Goal: Task Accomplishment & Management: Complete application form

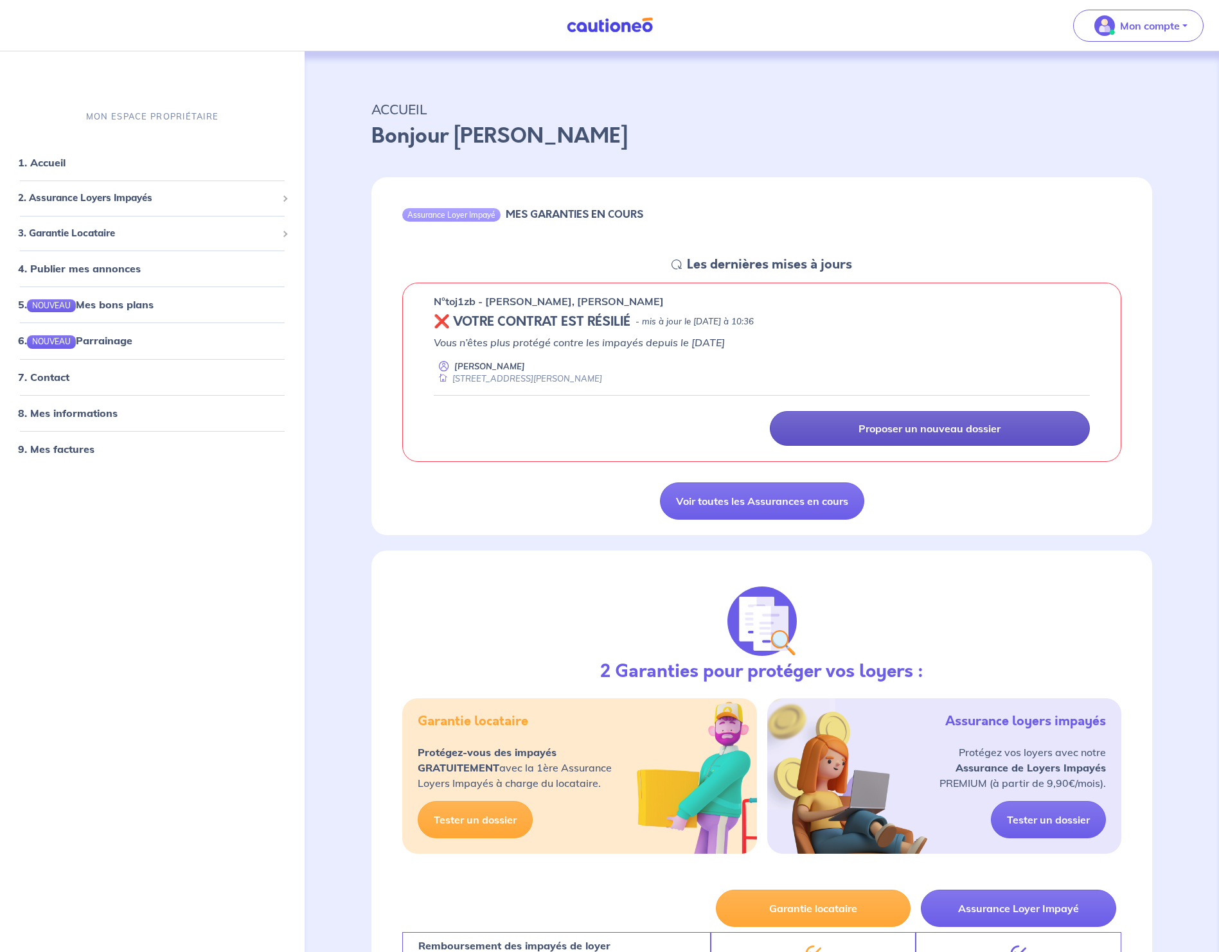
click at [865, 427] on p "Proposer un nouveau dossier" at bounding box center [929, 428] width 142 height 13
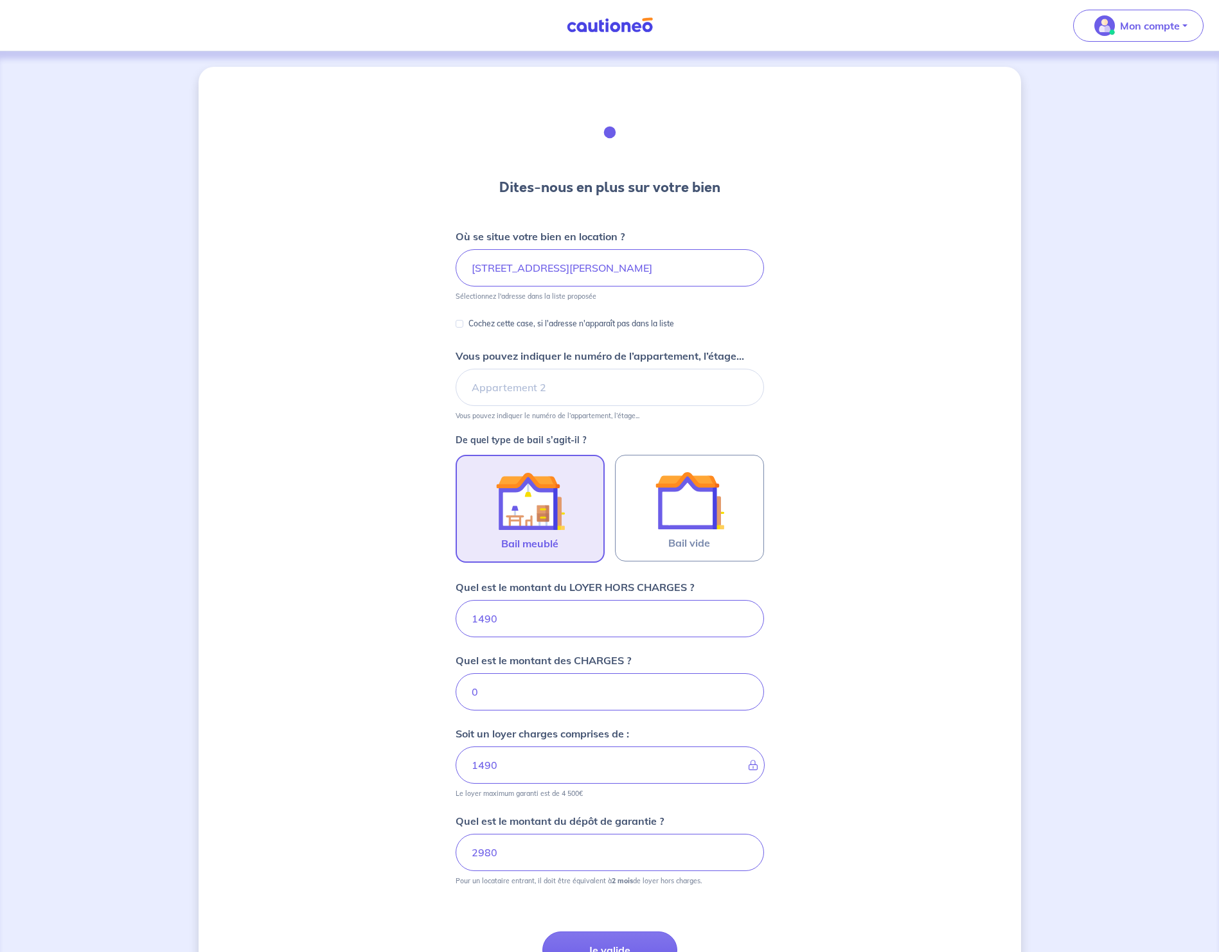
scroll to position [126, 0]
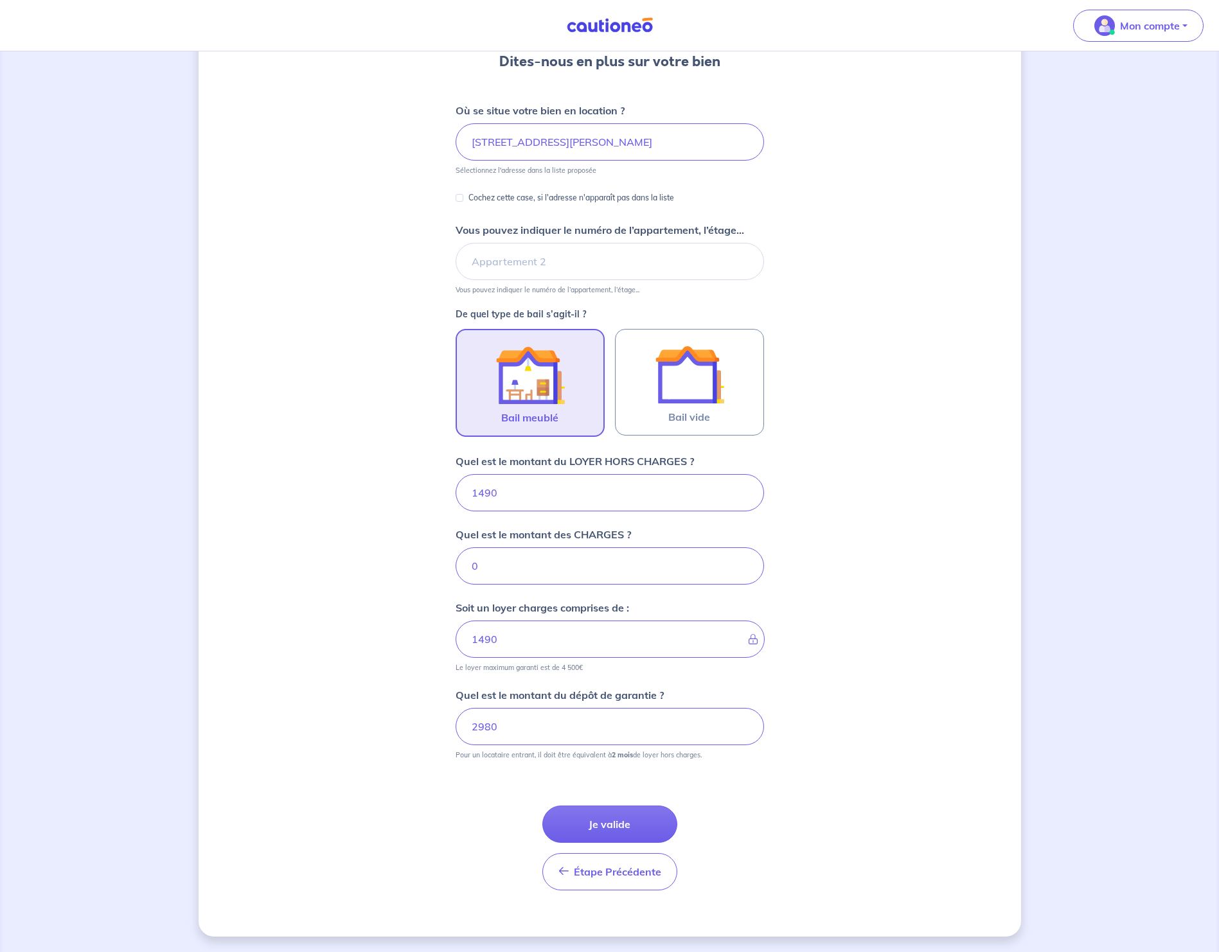
drag, startPoint x: 507, startPoint y: 500, endPoint x: 441, endPoint y: 498, distance: 66.8
click at [441, 498] on div "Dites-nous en plus sur votre bien Où se situe votre bien en location ? [STREET_…" at bounding box center [609, 439] width 822 height 996
type input "1526"
type input "15"
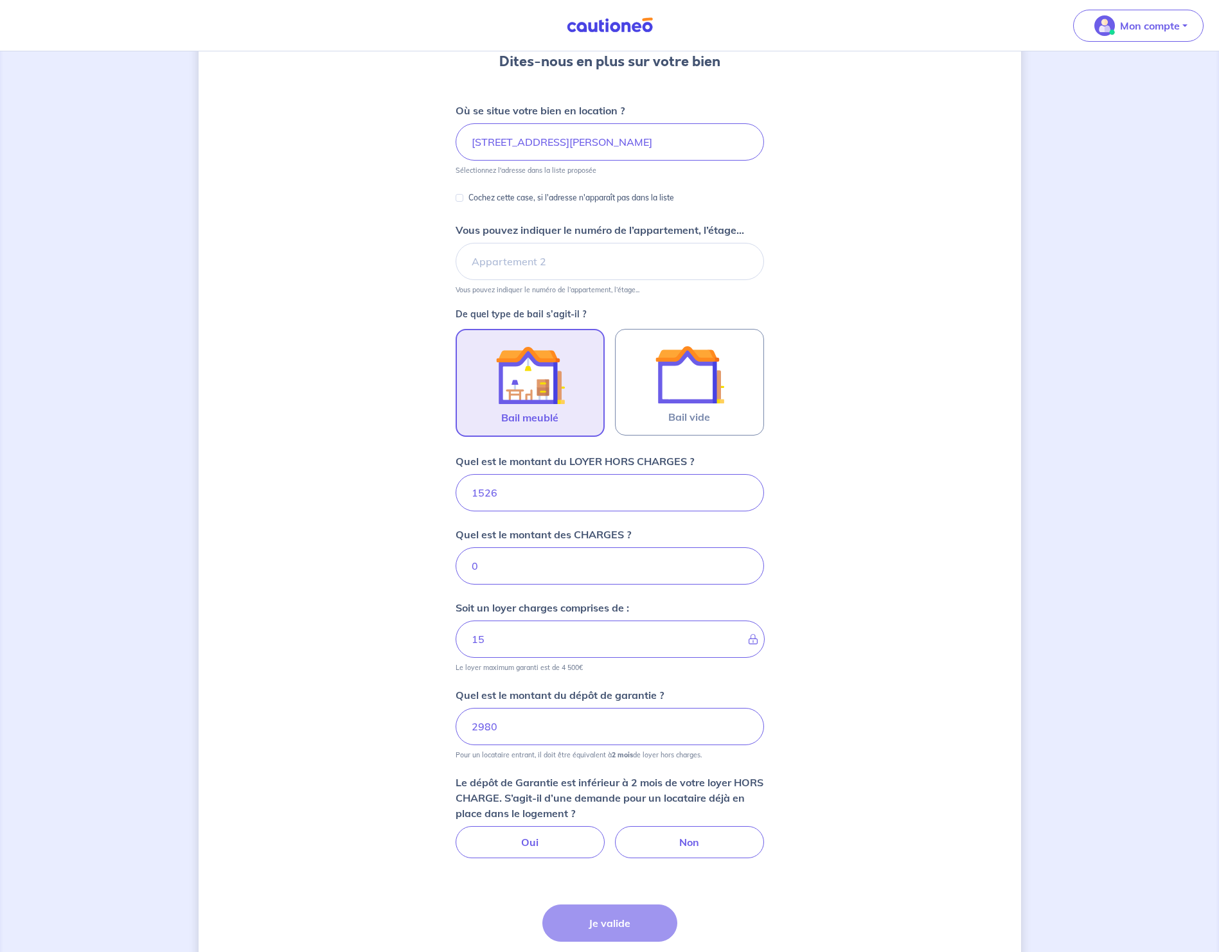
type input "1526.7"
type input "152"
type input "1526.77"
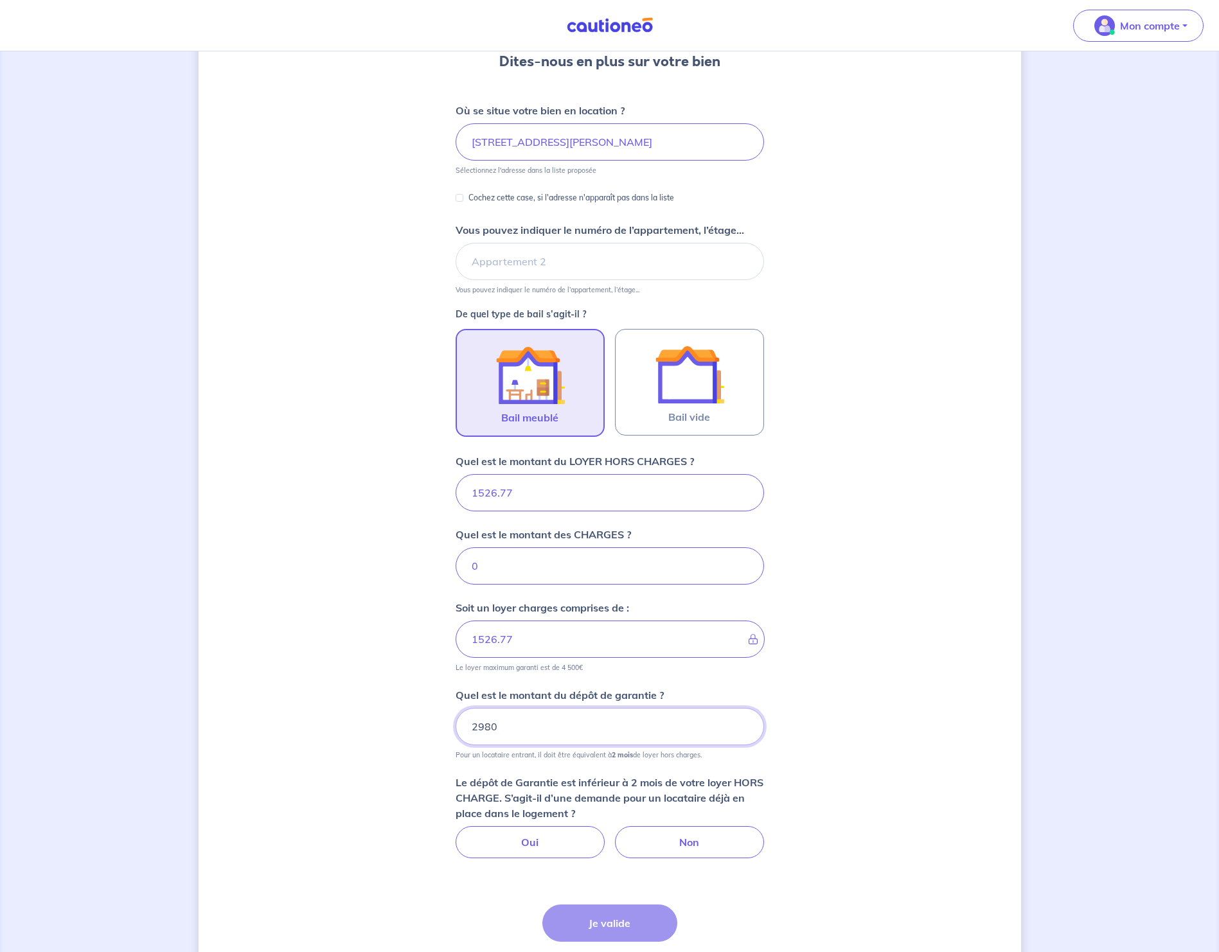
drag, startPoint x: 528, startPoint y: 724, endPoint x: 335, endPoint y: 745, distance: 194.4
click at [335, 745] on div "Dites-nous en plus sur votre bien Où se situe votre bien en location ? [STREET_…" at bounding box center [609, 488] width 822 height 1095
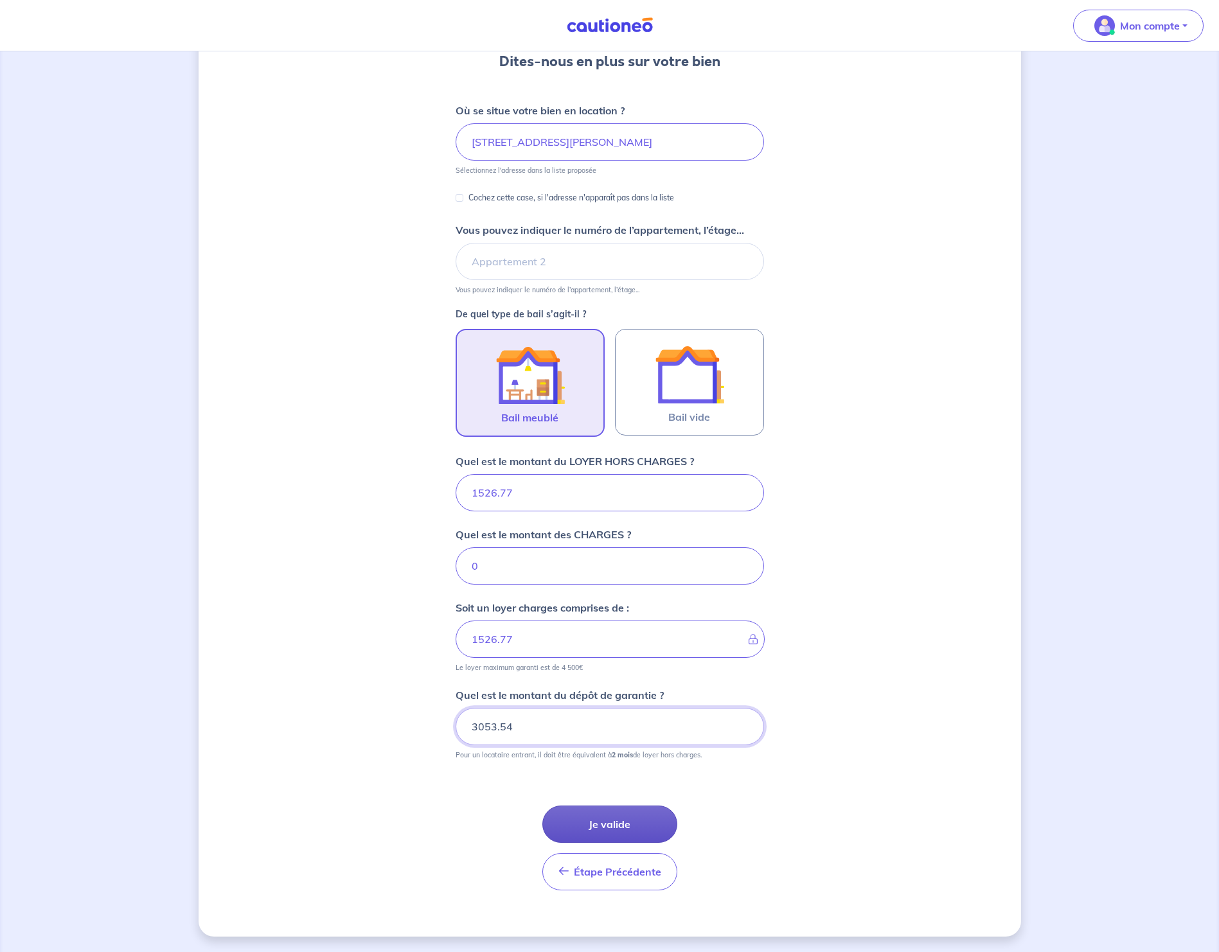
type input "3053.54"
click at [600, 815] on button "Je valide" at bounding box center [609, 824] width 135 height 37
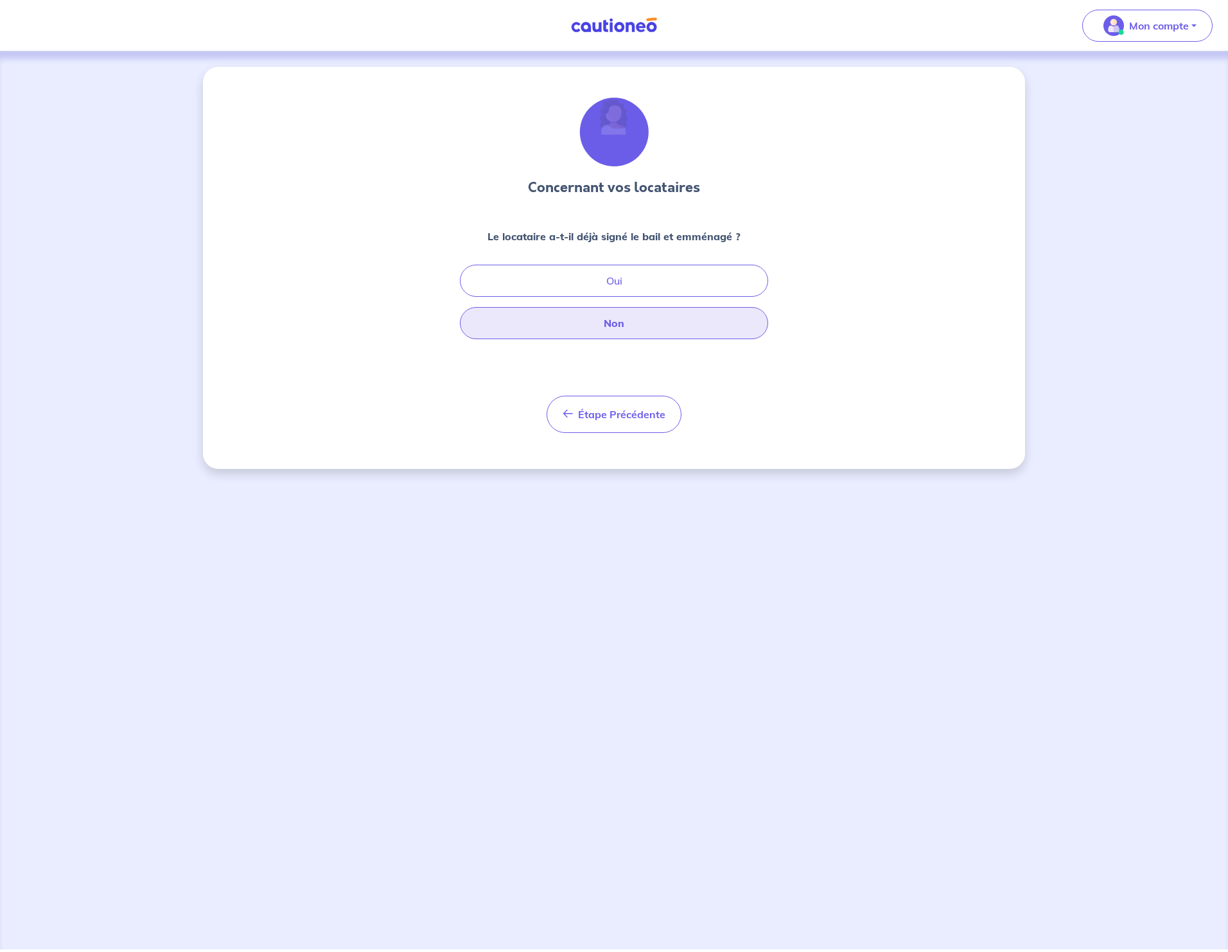
click at [556, 335] on button "Non" at bounding box center [614, 323] width 308 height 32
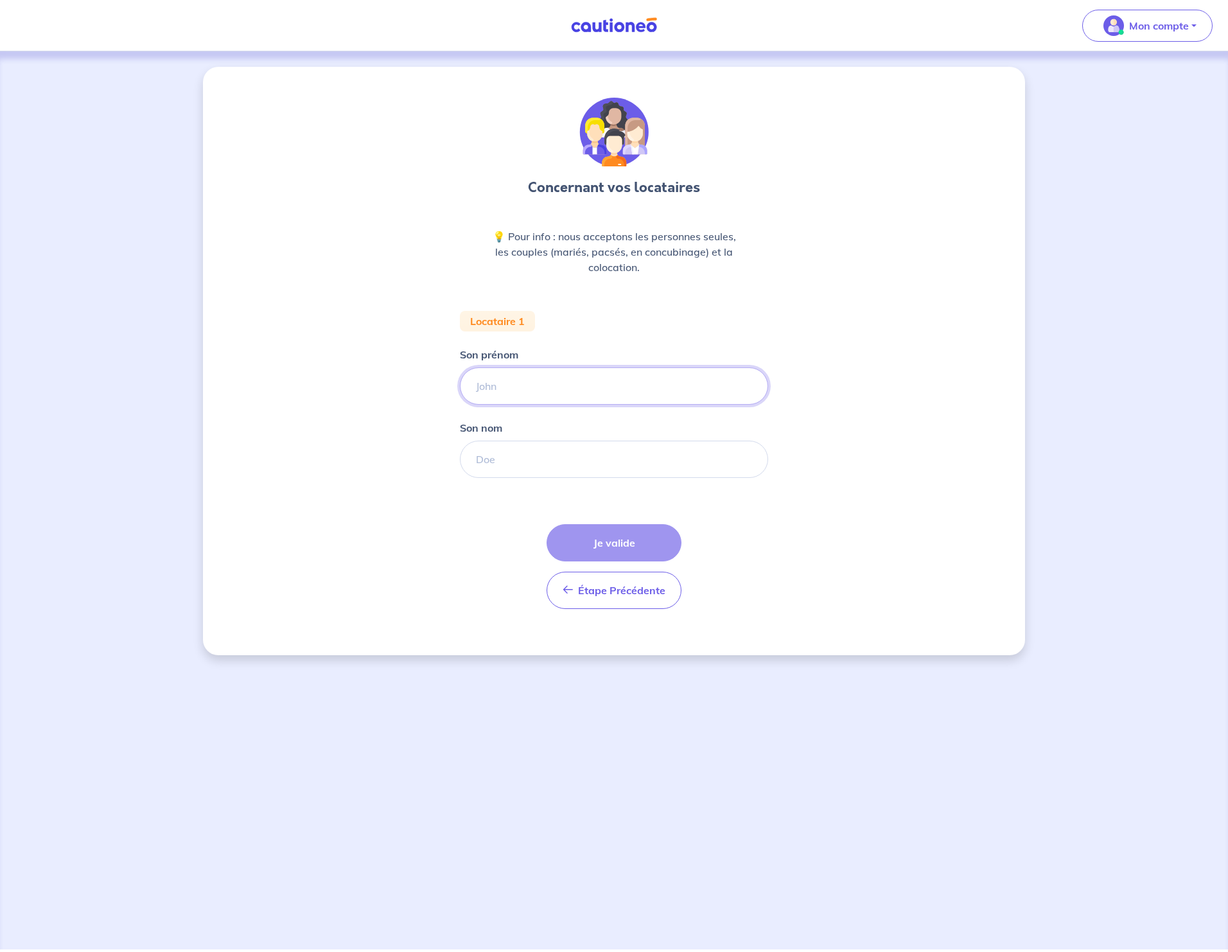
click at [555, 390] on input "Son prénom" at bounding box center [614, 385] width 308 height 37
type input "[PERSON_NAME]"
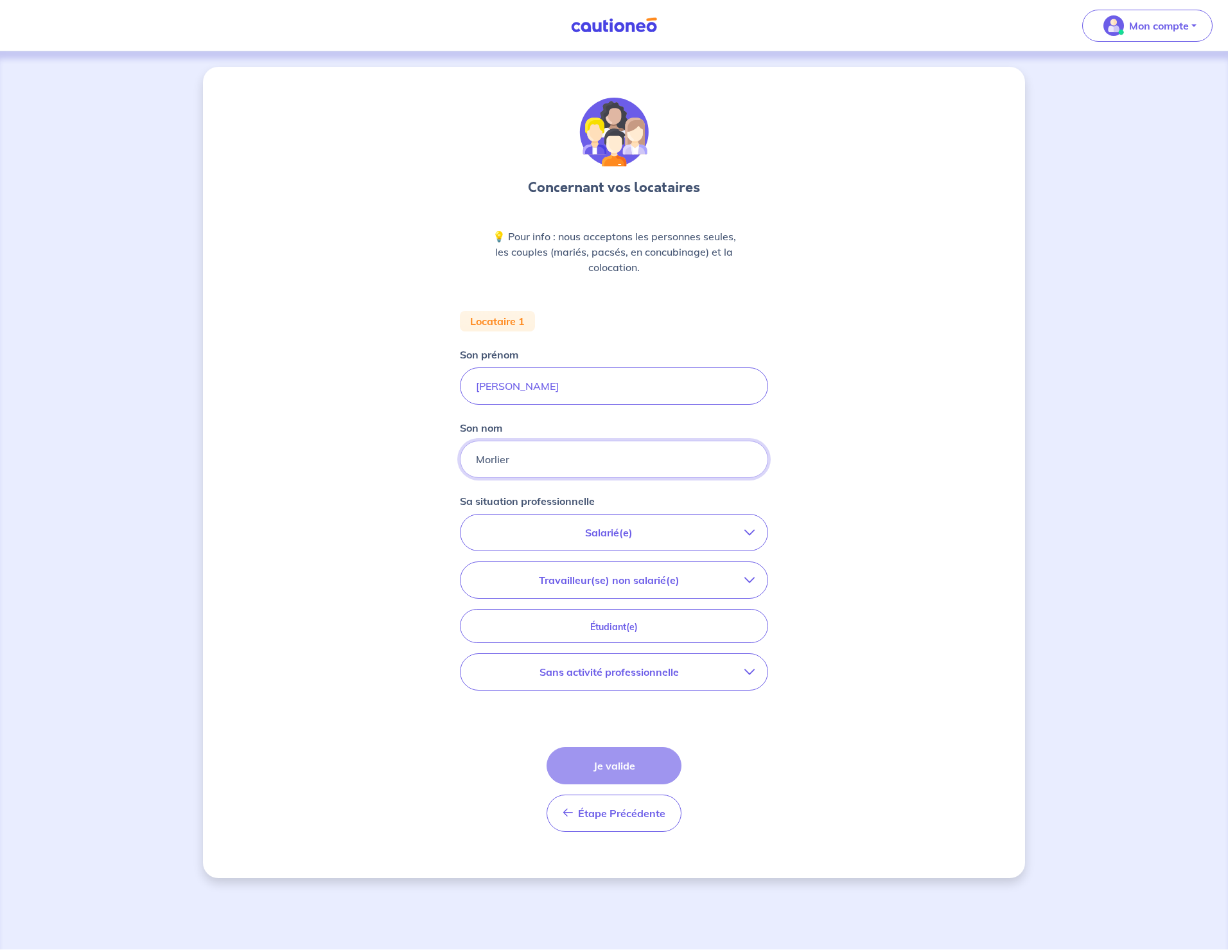
type input "Morlier"
click at [690, 540] on p "Salarié(e)" at bounding box center [608, 532] width 271 height 15
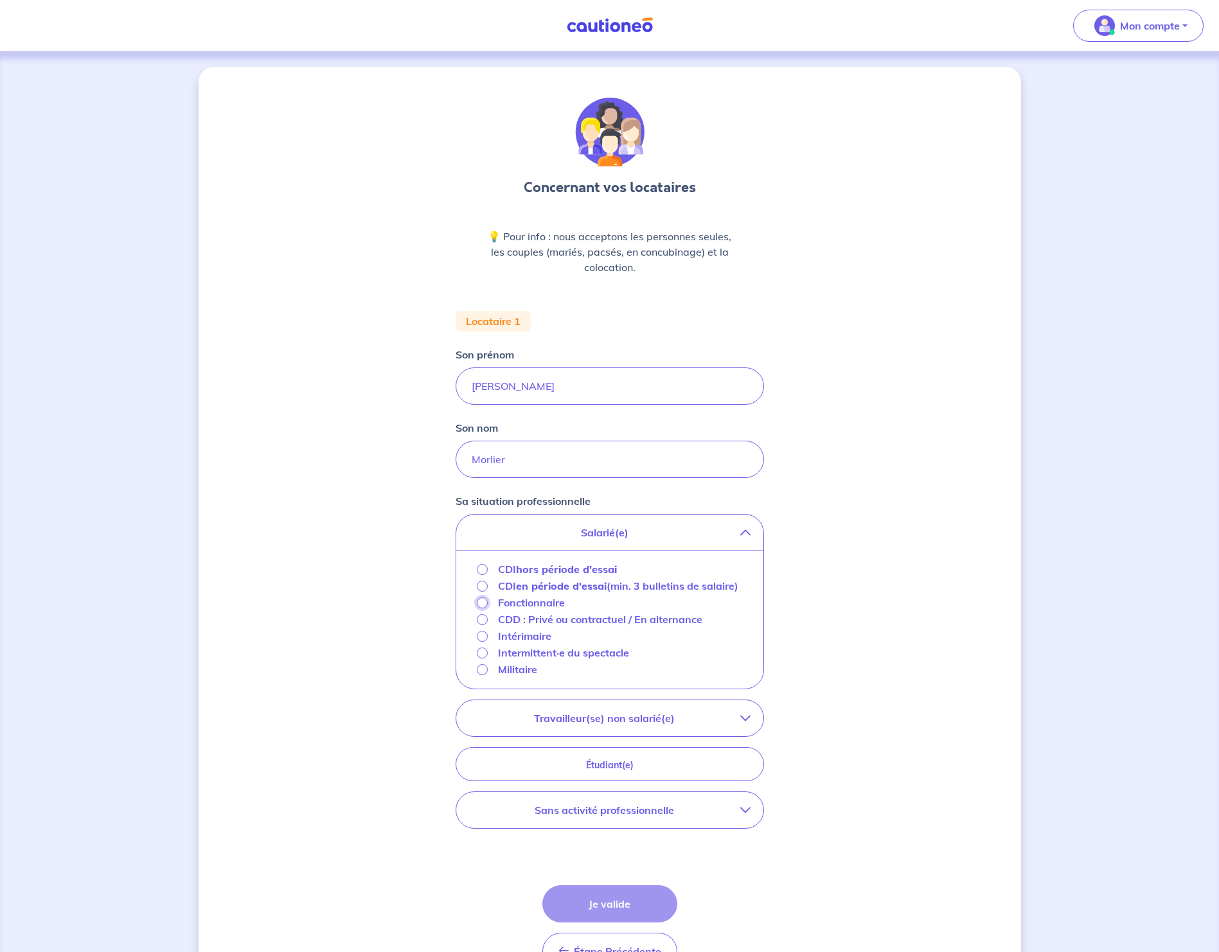
click at [480, 608] on input "Fonctionnaire" at bounding box center [482, 602] width 11 height 11
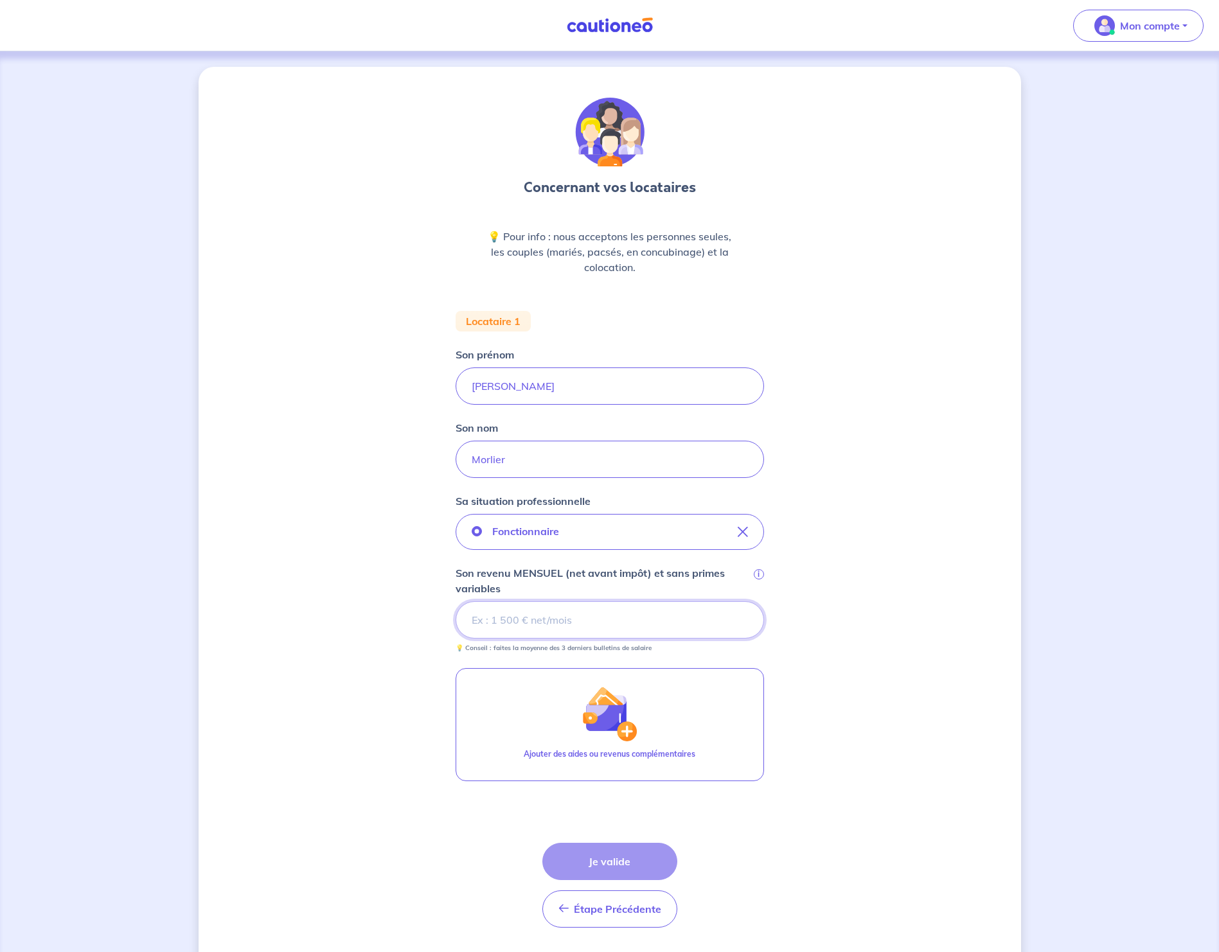
click at [516, 625] on input "Son revenu MENSUEL (net avant impôt) et sans primes variables i" at bounding box center [609, 619] width 308 height 37
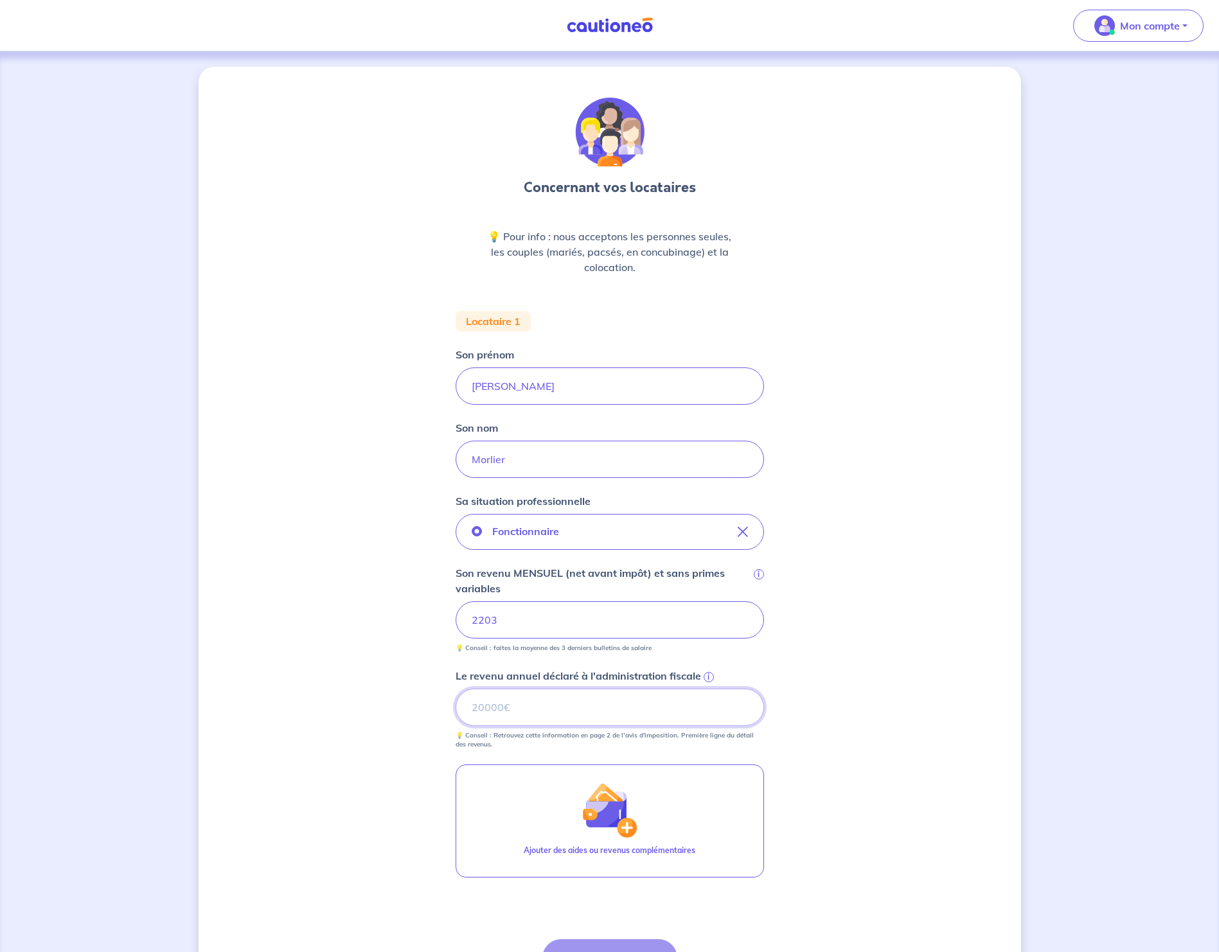
click at [590, 707] on input "Le revenu annuel déclaré à l'administration fiscale i" at bounding box center [609, 707] width 308 height 37
click at [707, 676] on span "i" at bounding box center [708, 677] width 10 height 10
click at [707, 689] on input "Le revenu annuel déclaré à l'administration fiscale i" at bounding box center [609, 707] width 308 height 37
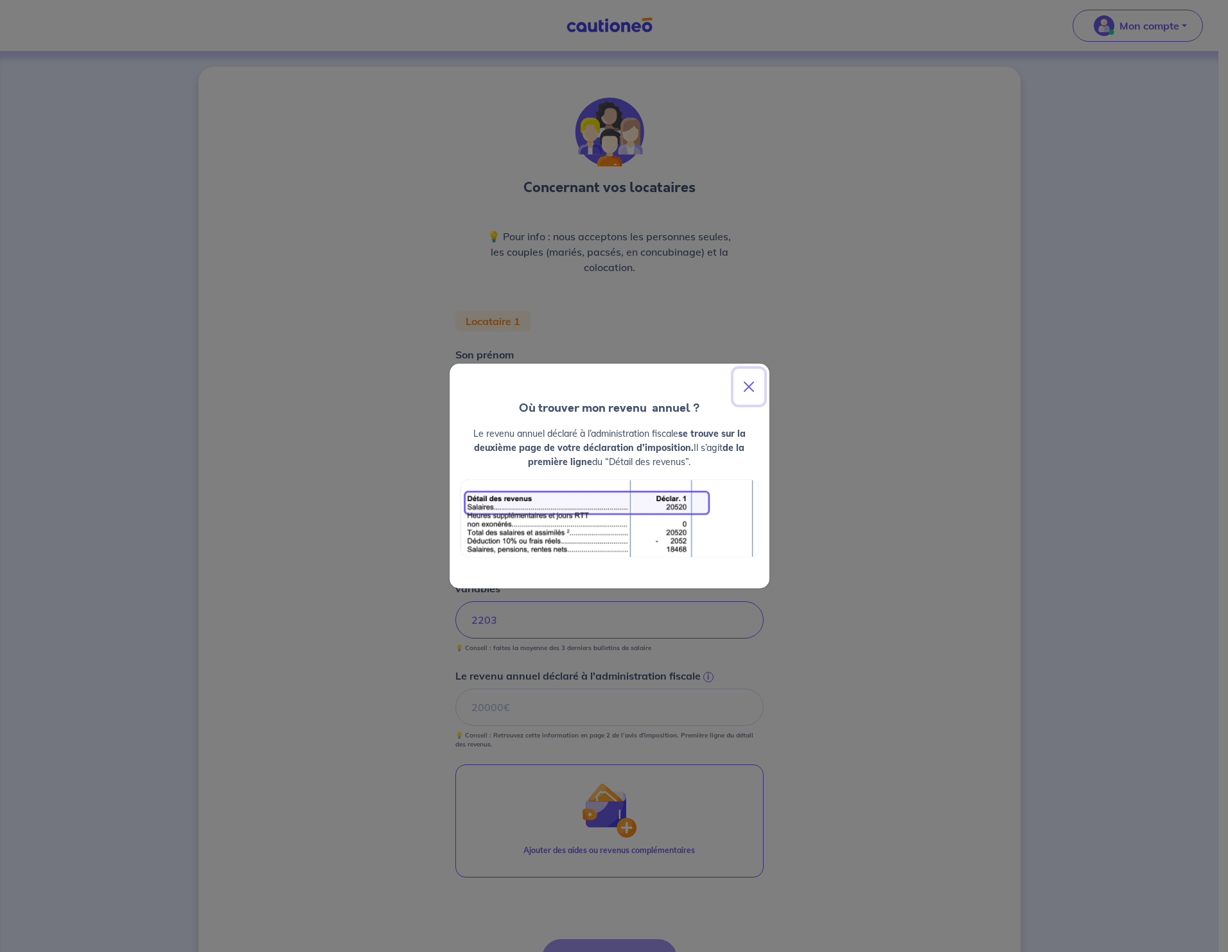
click at [754, 392] on button "Close" at bounding box center [749, 387] width 31 height 36
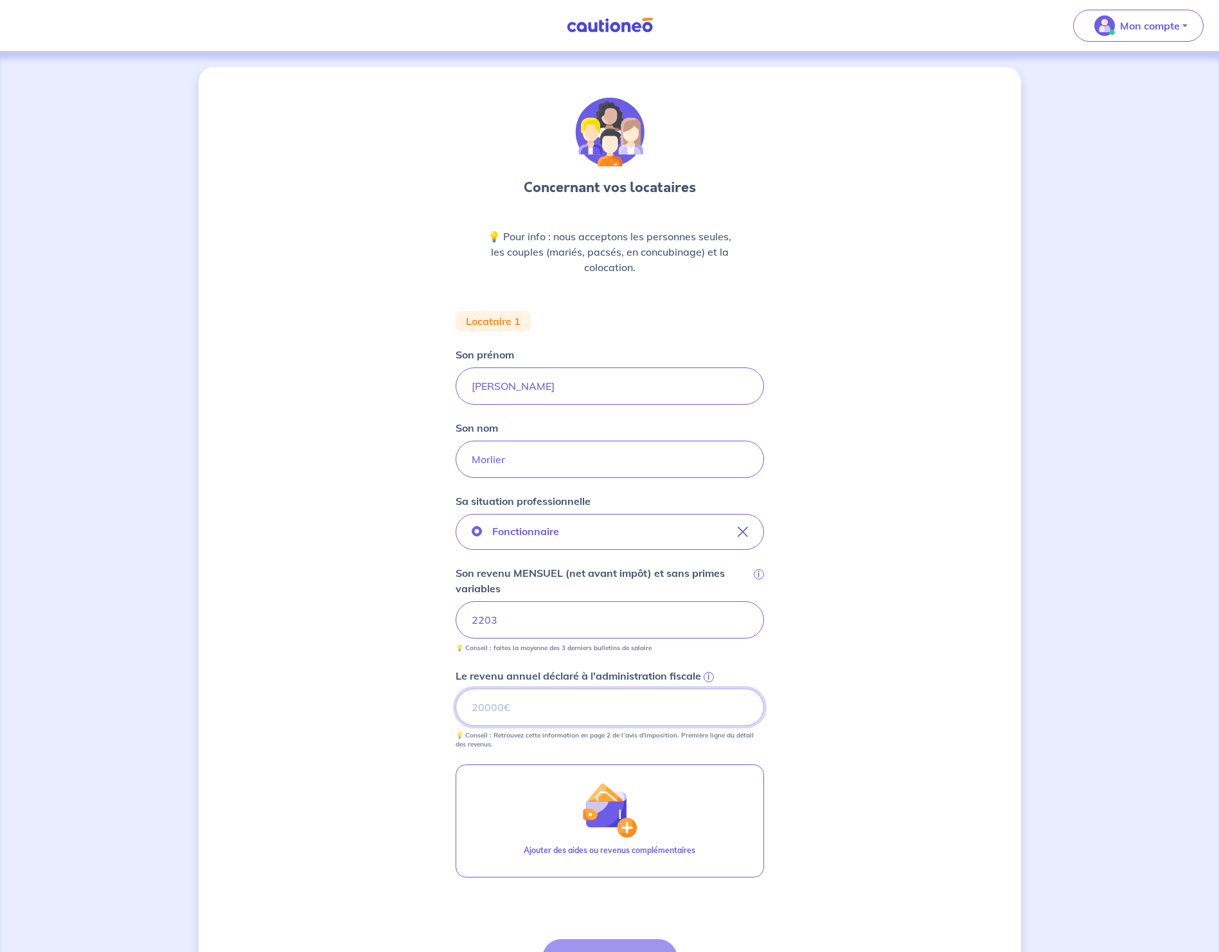
click at [572, 705] on input "Le revenu annuel déclaré à l'administration fiscale i" at bounding box center [609, 707] width 308 height 37
type input "27969"
click at [368, 664] on div "Concernant vos locataires 💡 Pour info : nous acceptons les personnes seules, le…" at bounding box center [609, 568] width 822 height 1003
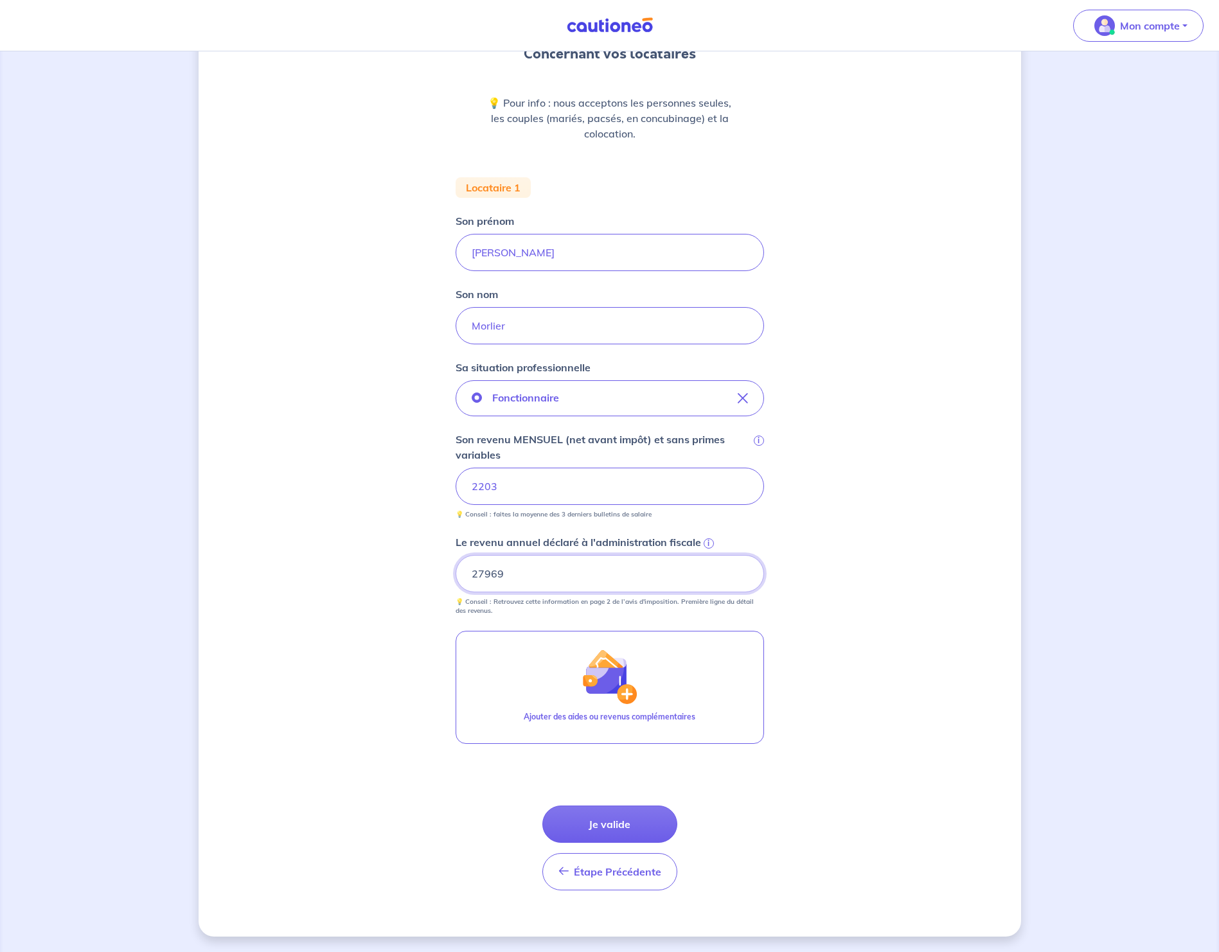
click at [527, 576] on input "27969" at bounding box center [609, 573] width 308 height 37
click at [622, 815] on button "Je valide" at bounding box center [609, 824] width 135 height 37
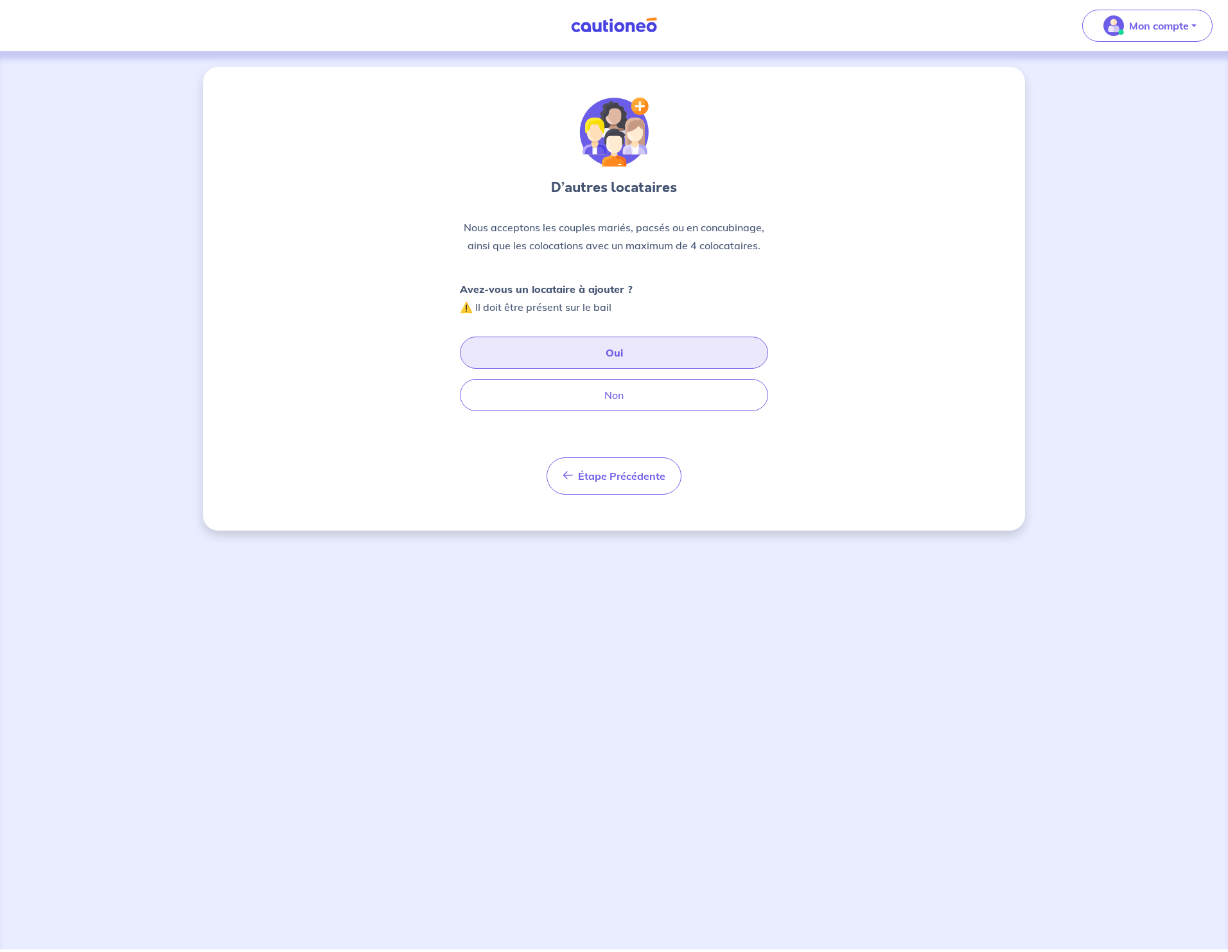
click at [547, 356] on button "Oui" at bounding box center [614, 353] width 308 height 32
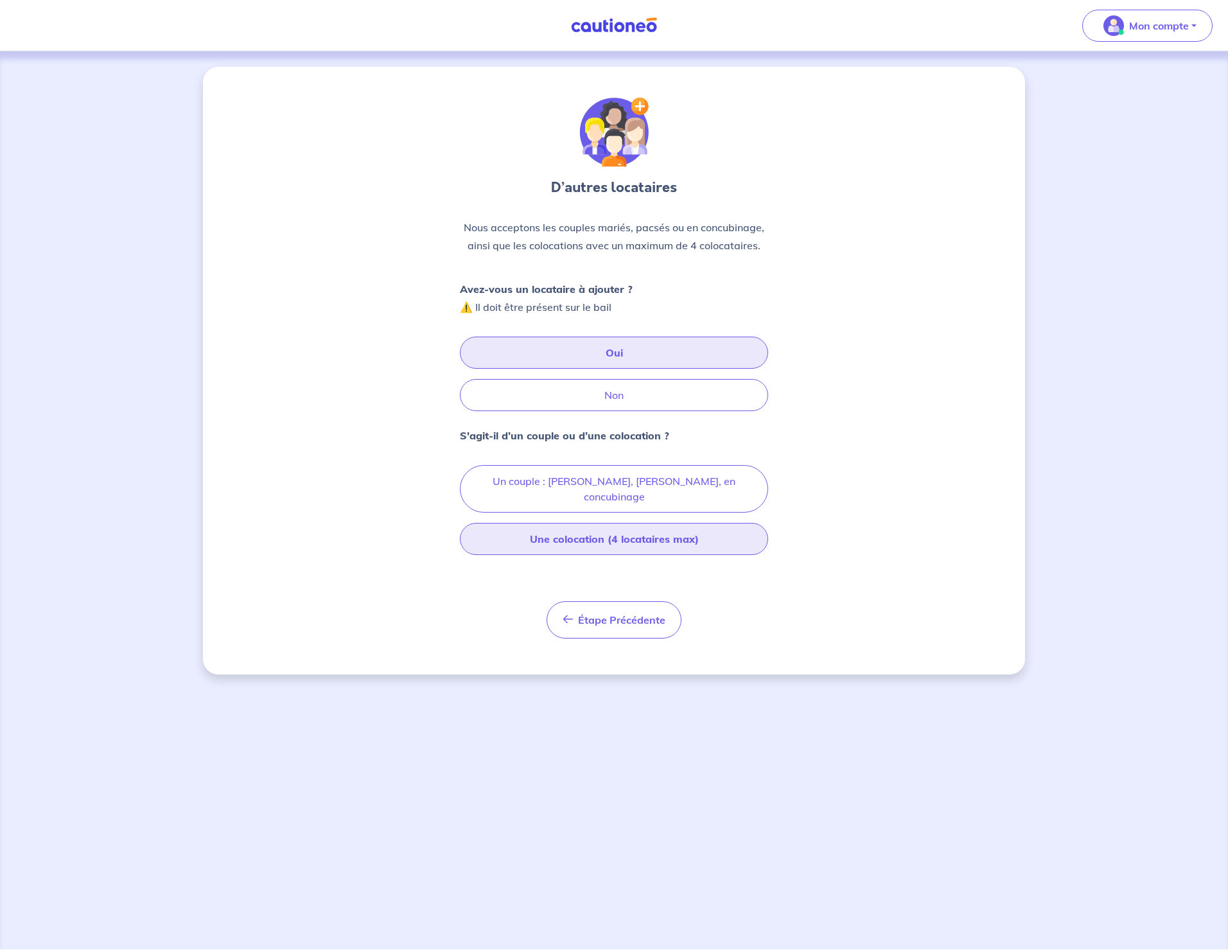
click at [577, 528] on button "Une colocation (4 locataires max)" at bounding box center [614, 539] width 308 height 32
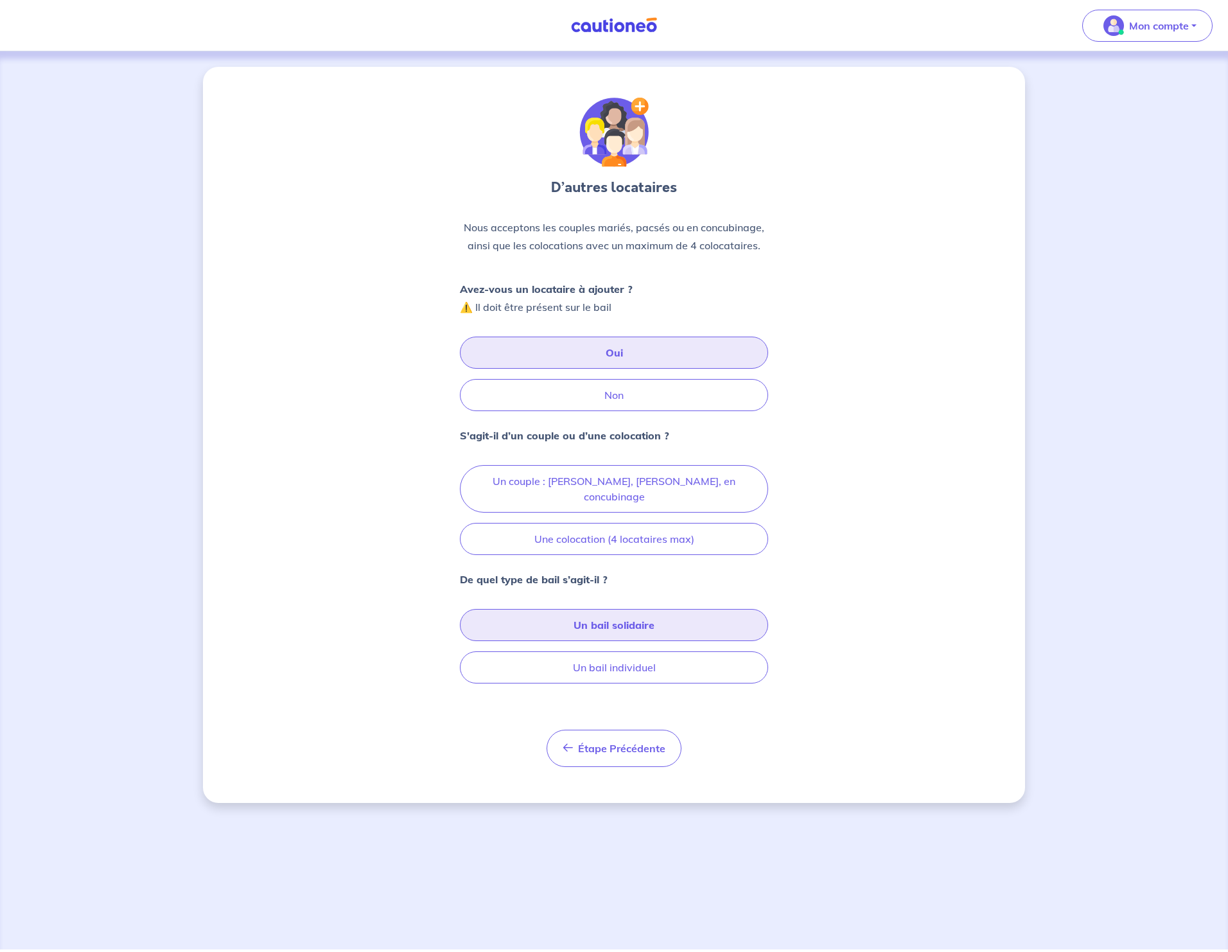
click at [546, 617] on button "Un bail solidaire" at bounding box center [614, 625] width 308 height 32
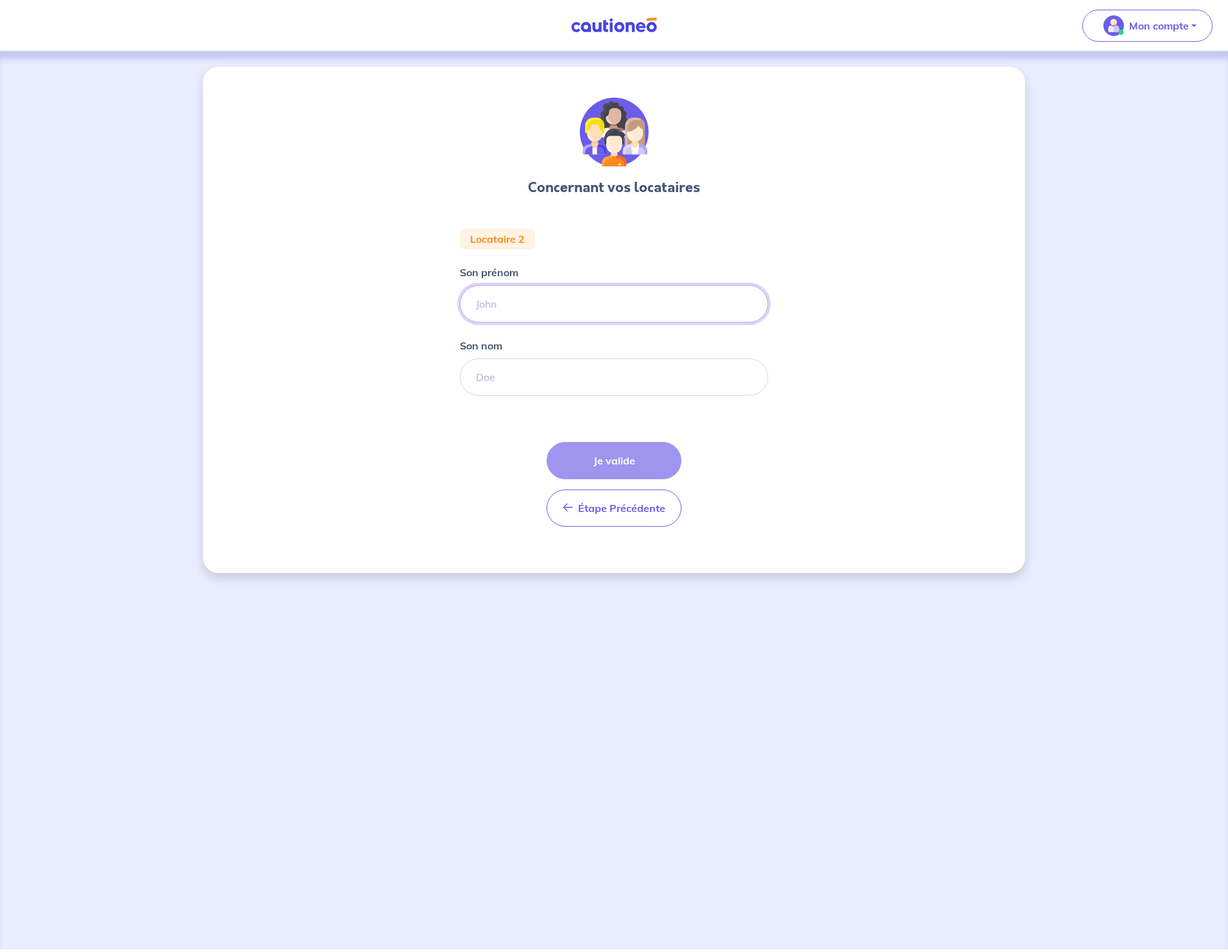
click at [522, 304] on input "Son prénom" at bounding box center [614, 303] width 308 height 37
type input "[PERSON_NAME]"
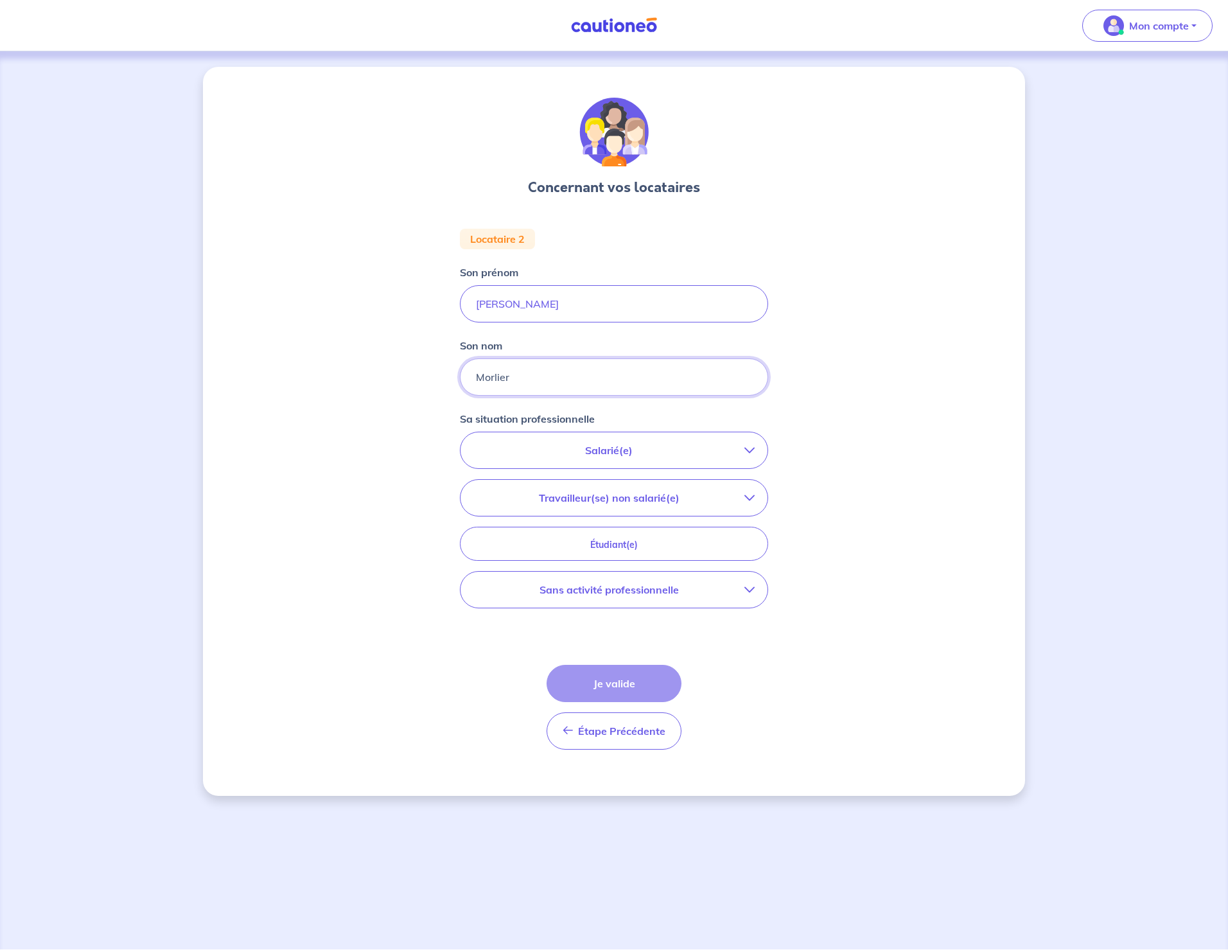
type input "Morlier"
click at [721, 589] on p "Sans activité professionnelle" at bounding box center [608, 589] width 271 height 15
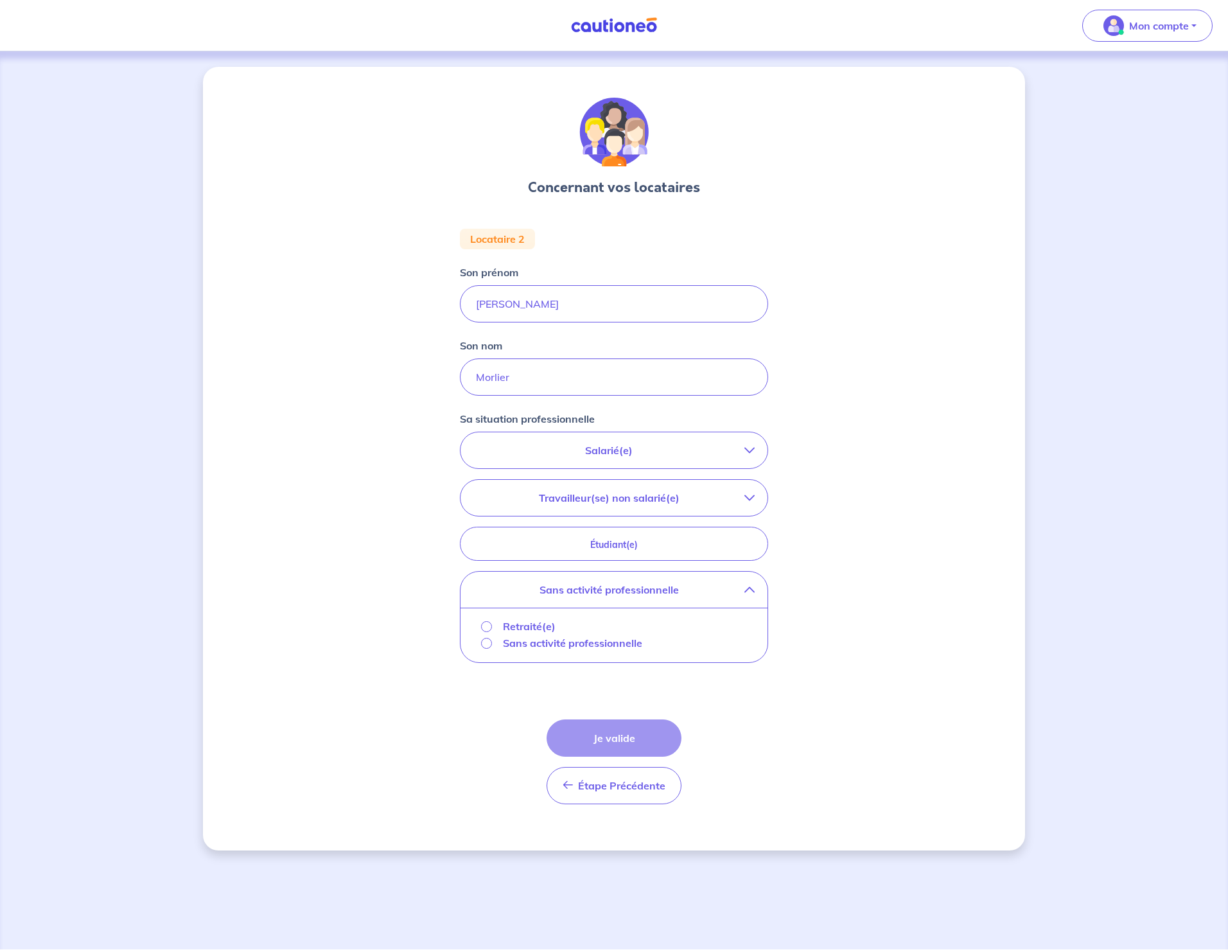
click at [494, 624] on div "Retraité(e)" at bounding box center [518, 626] width 75 height 15
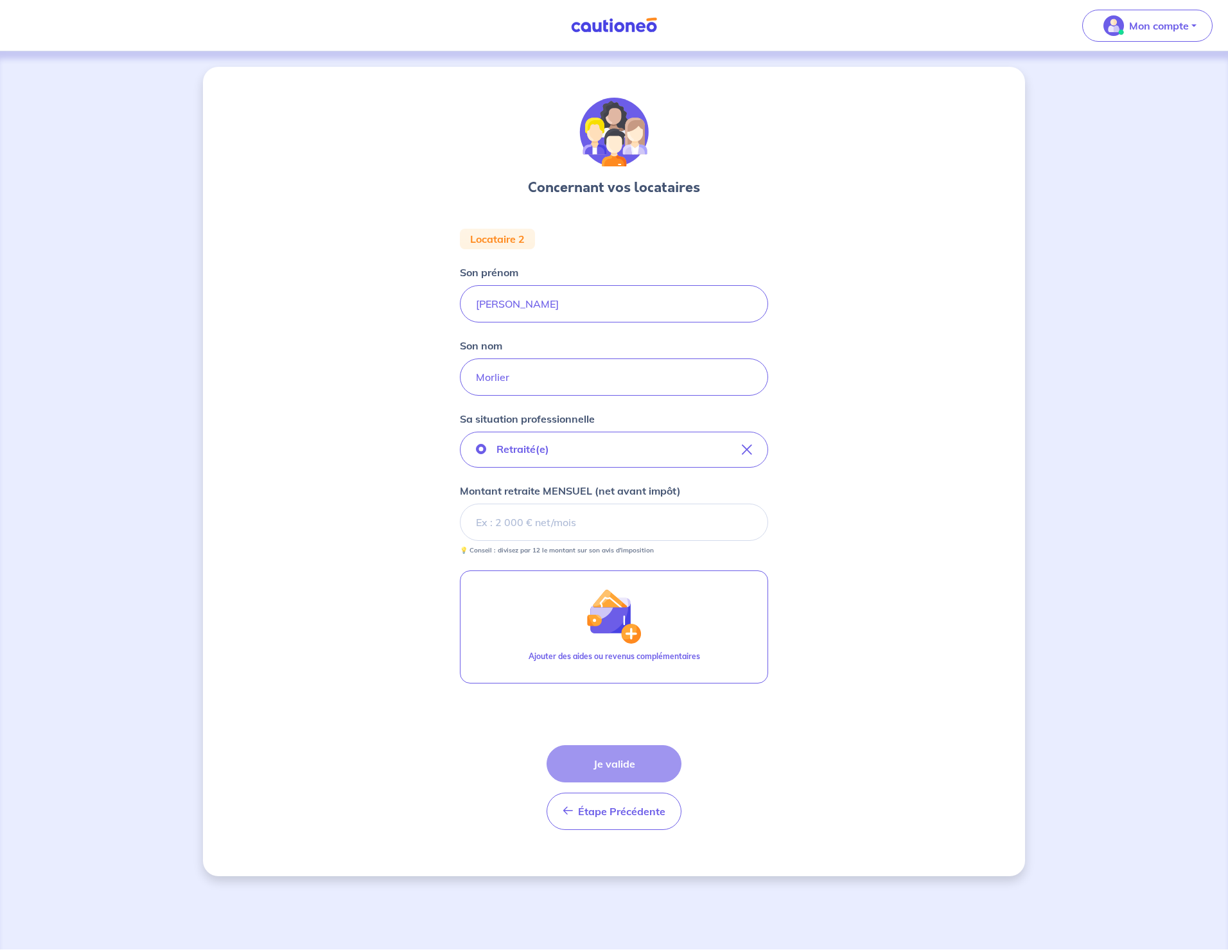
click at [509, 530] on input "Montant retraite MENSUEL (net avant impôt)" at bounding box center [614, 522] width 308 height 37
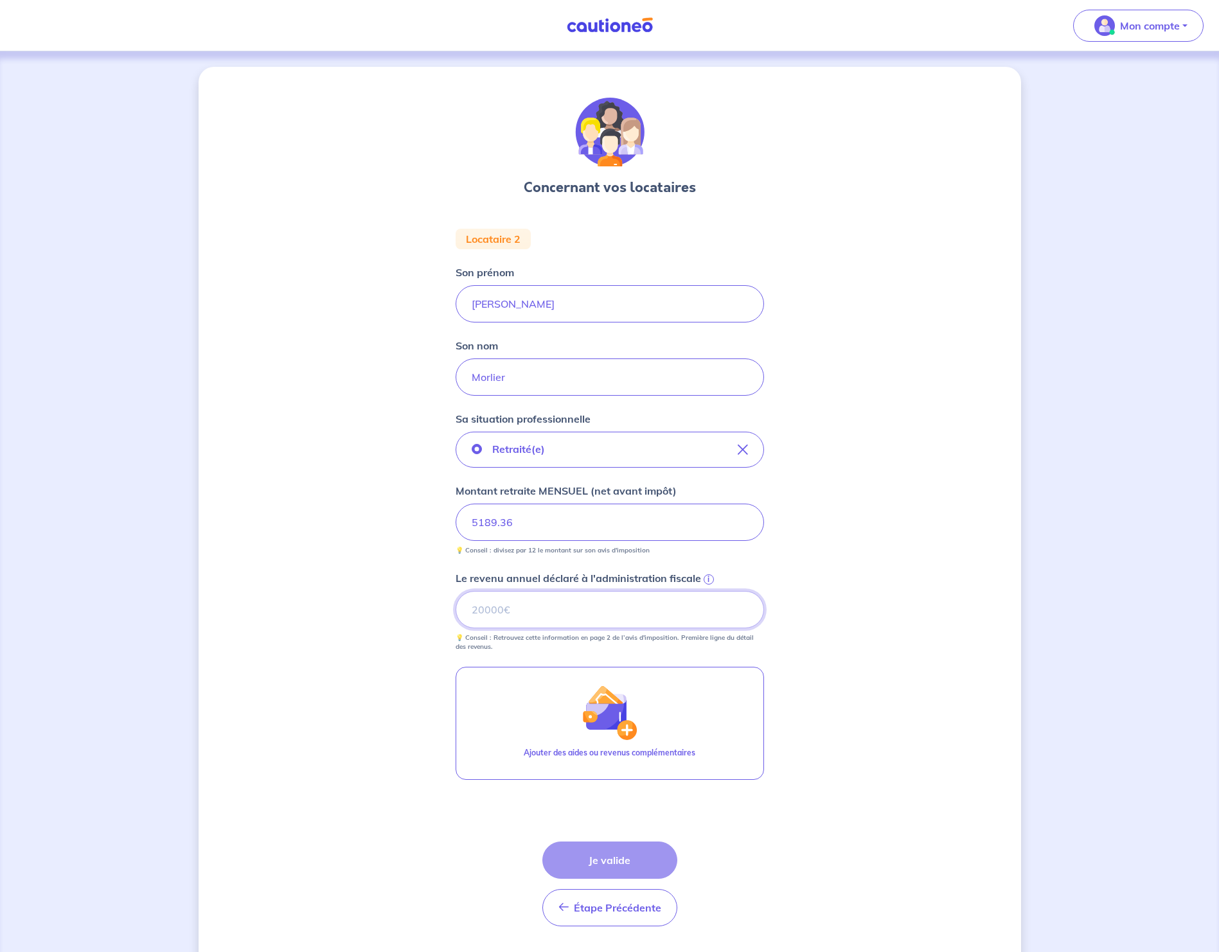
click at [592, 609] on input "Le revenu annuel déclaré à l'administration fiscale i" at bounding box center [609, 609] width 308 height 37
type input "74232"
drag, startPoint x: 366, startPoint y: 618, endPoint x: 386, endPoint y: 611, distance: 21.1
click at [366, 617] on div "Concernant vos locataires Locataire 2 Son prénom [PERSON_NAME] nom [PERSON_NAME…" at bounding box center [609, 520] width 822 height 906
click at [526, 606] on input "74232" at bounding box center [609, 609] width 308 height 37
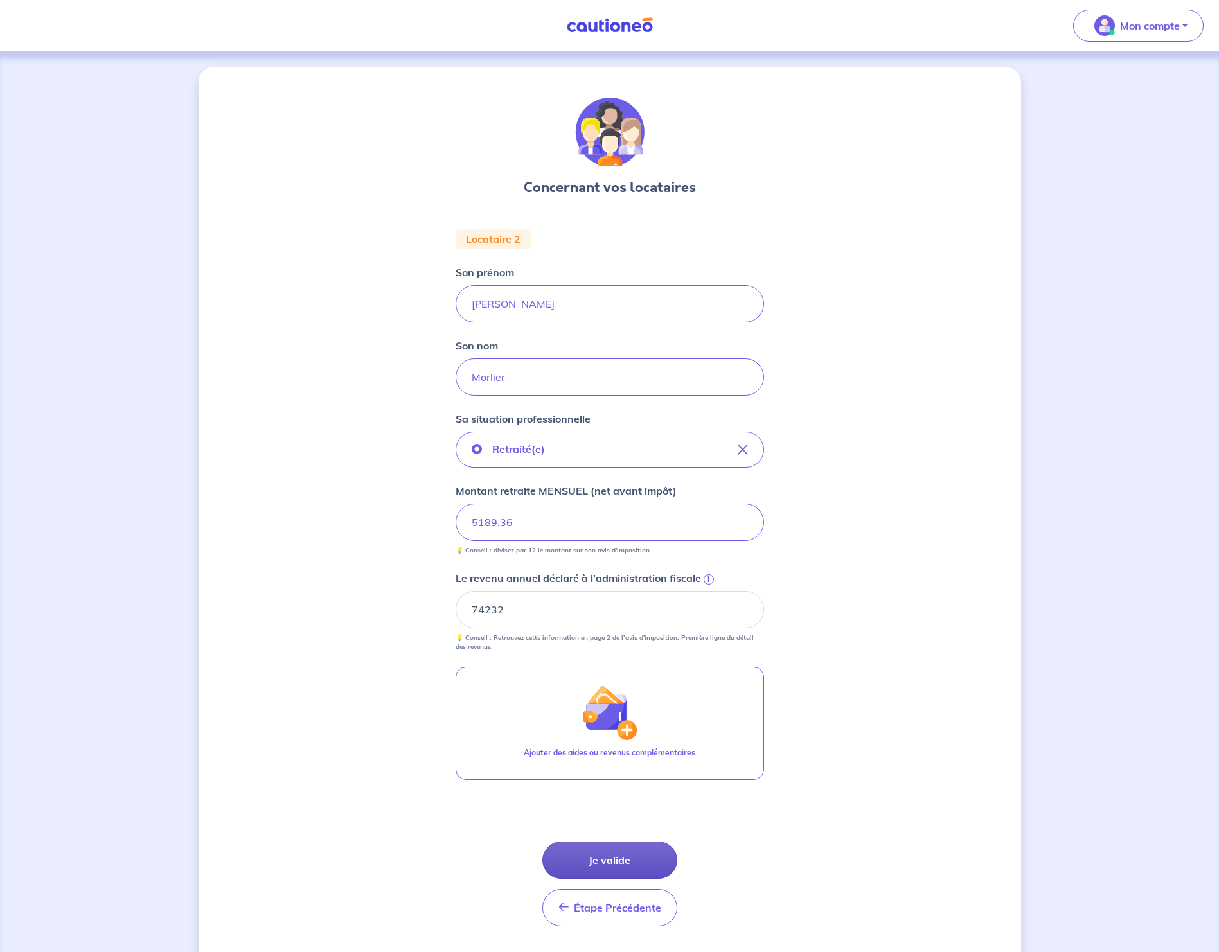
click at [608, 861] on button "Je valide" at bounding box center [609, 860] width 135 height 37
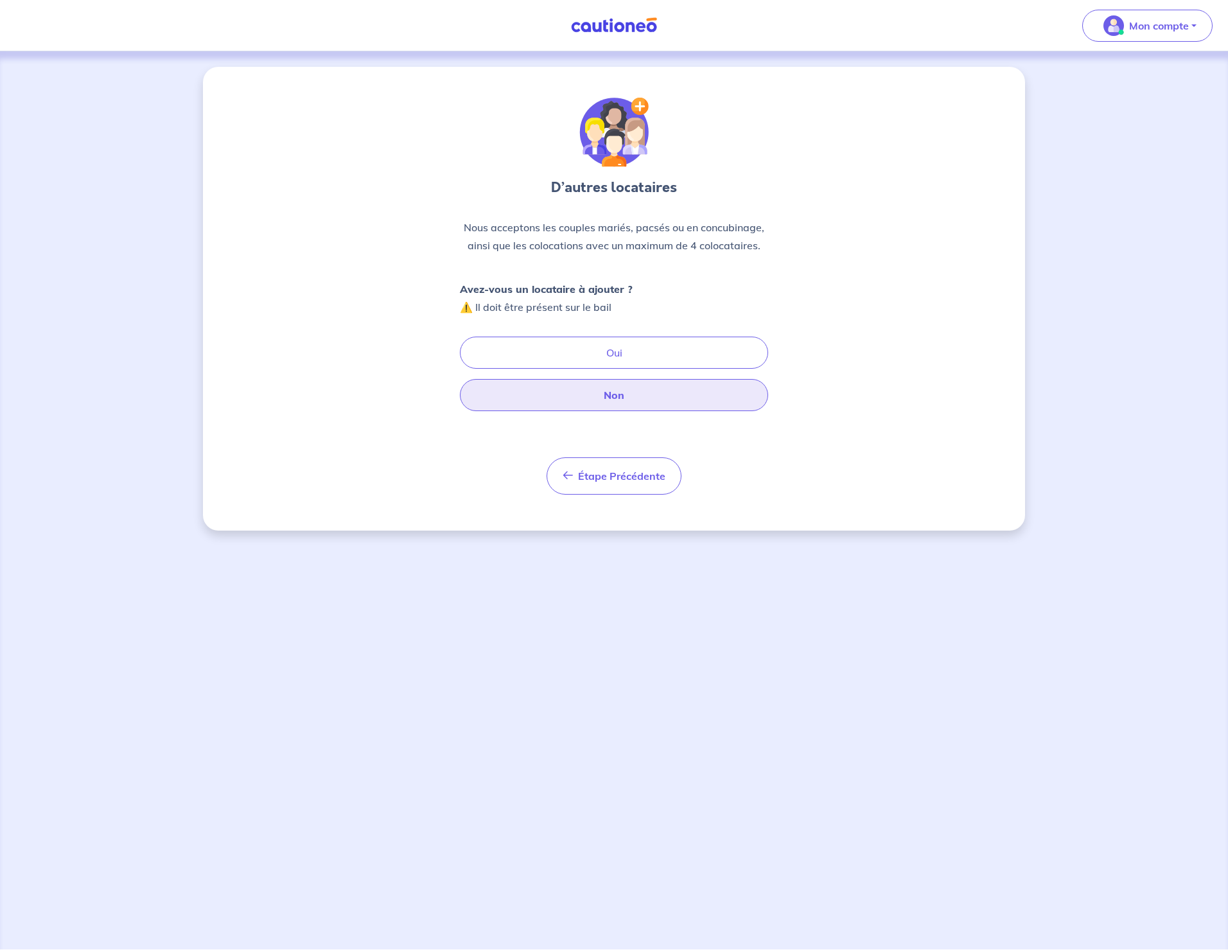
click at [584, 406] on button "Non" at bounding box center [614, 395] width 308 height 32
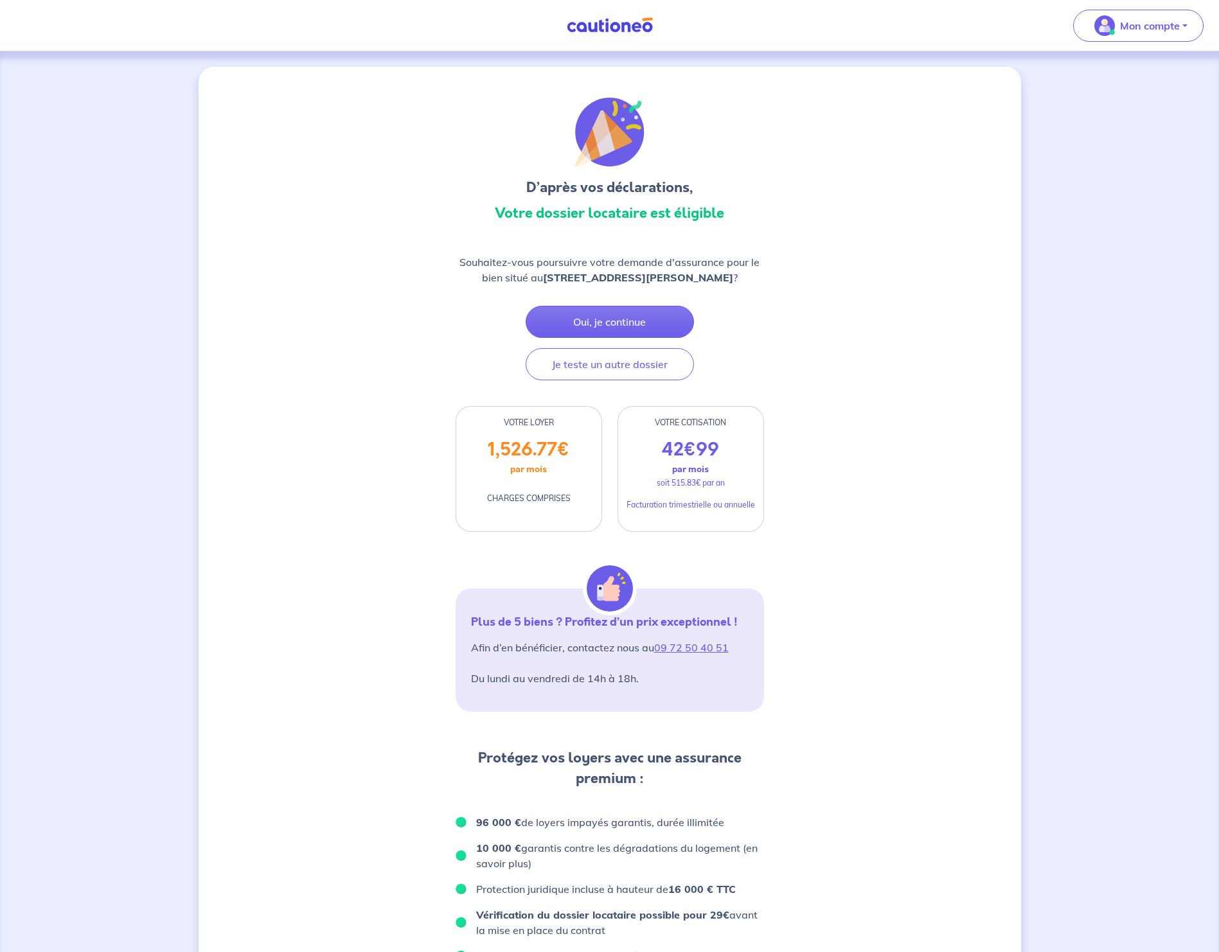
click at [446, 605] on div "D’après vos déclarations, Votre dossier locataire est éligible Souhaitez-vous p…" at bounding box center [609, 698] width 822 height 1263
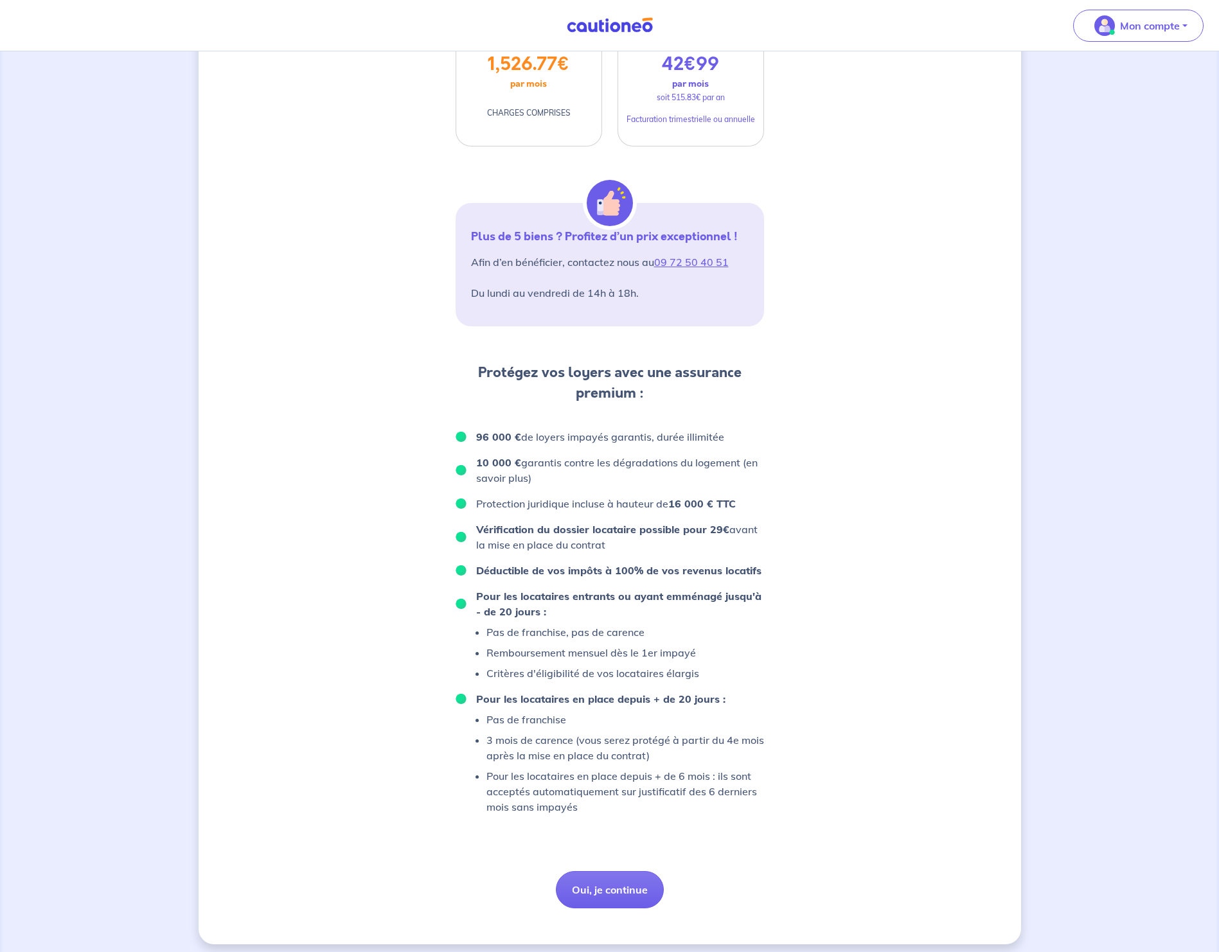
click at [585, 541] on p "Vérification du dossier locataire possible pour 29€ avant la mise en place du c…" at bounding box center [620, 537] width 288 height 31
drag, startPoint x: 596, startPoint y: 544, endPoint x: 499, endPoint y: 525, distance: 98.9
click at [499, 525] on p "Vérification du dossier locataire possible pour 29€ avant la mise en place du c…" at bounding box center [620, 537] width 288 height 31
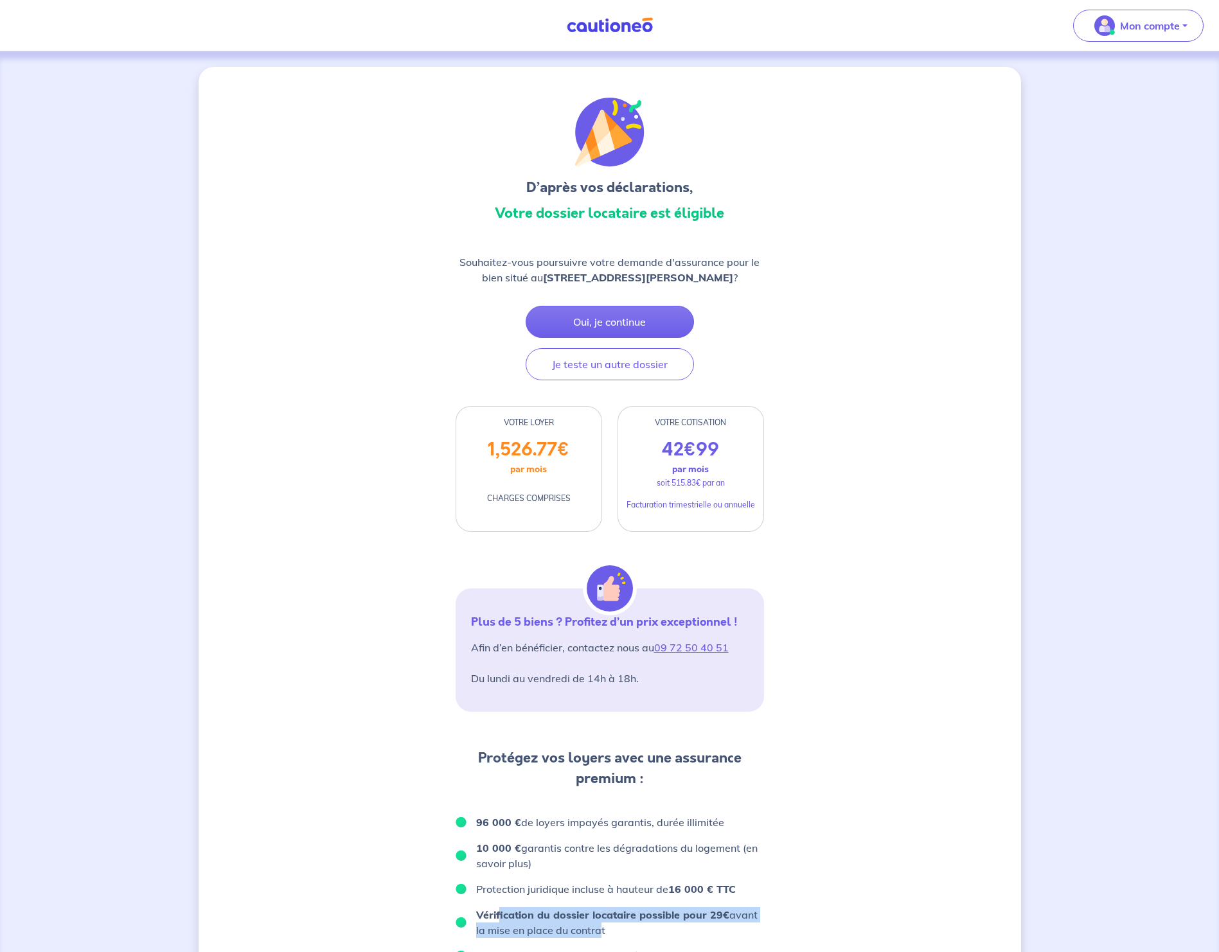
scroll to position [393, 0]
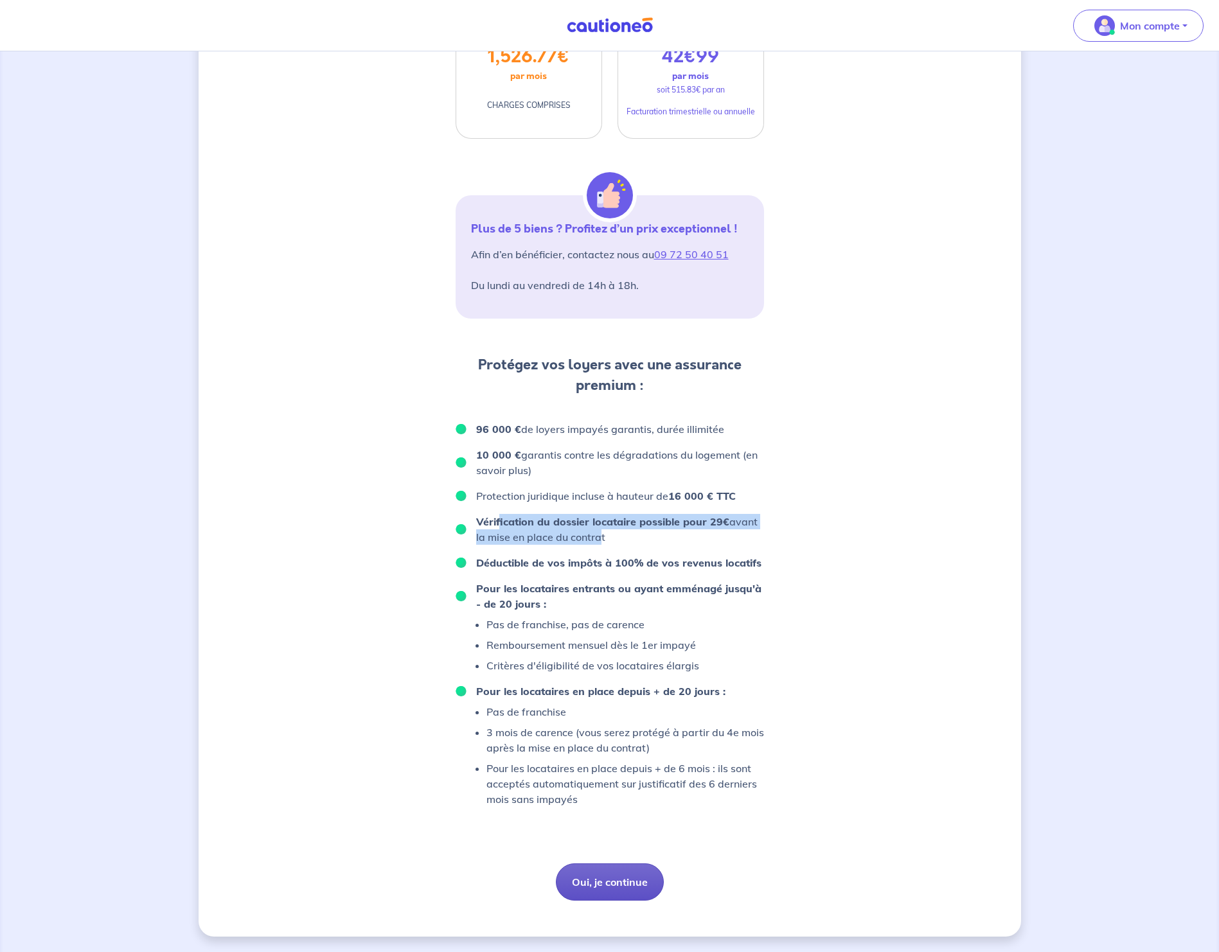
click at [607, 890] on button "Oui, je continue" at bounding box center [610, 881] width 108 height 37
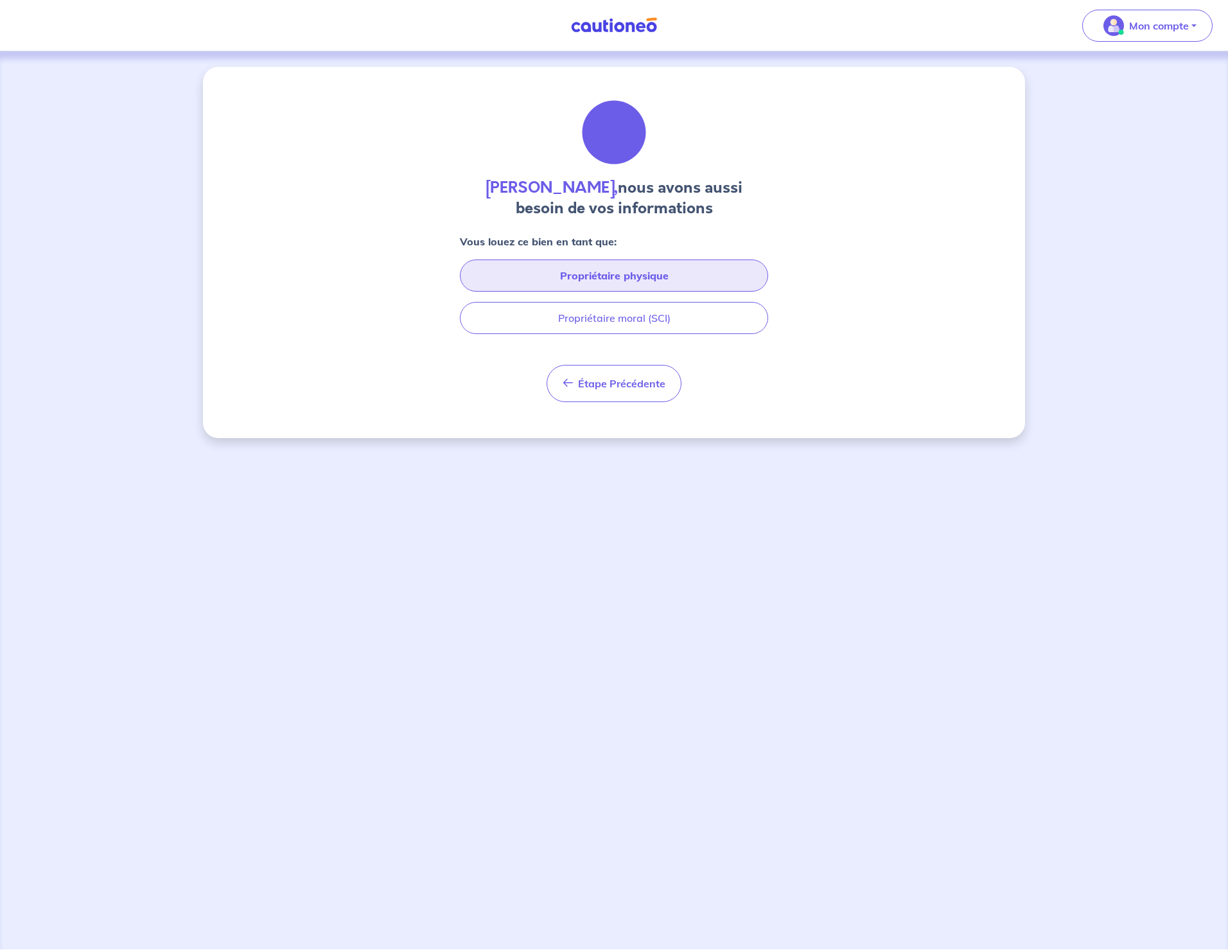
click at [569, 274] on button "Propriétaire physique" at bounding box center [614, 276] width 308 height 32
select select "FR"
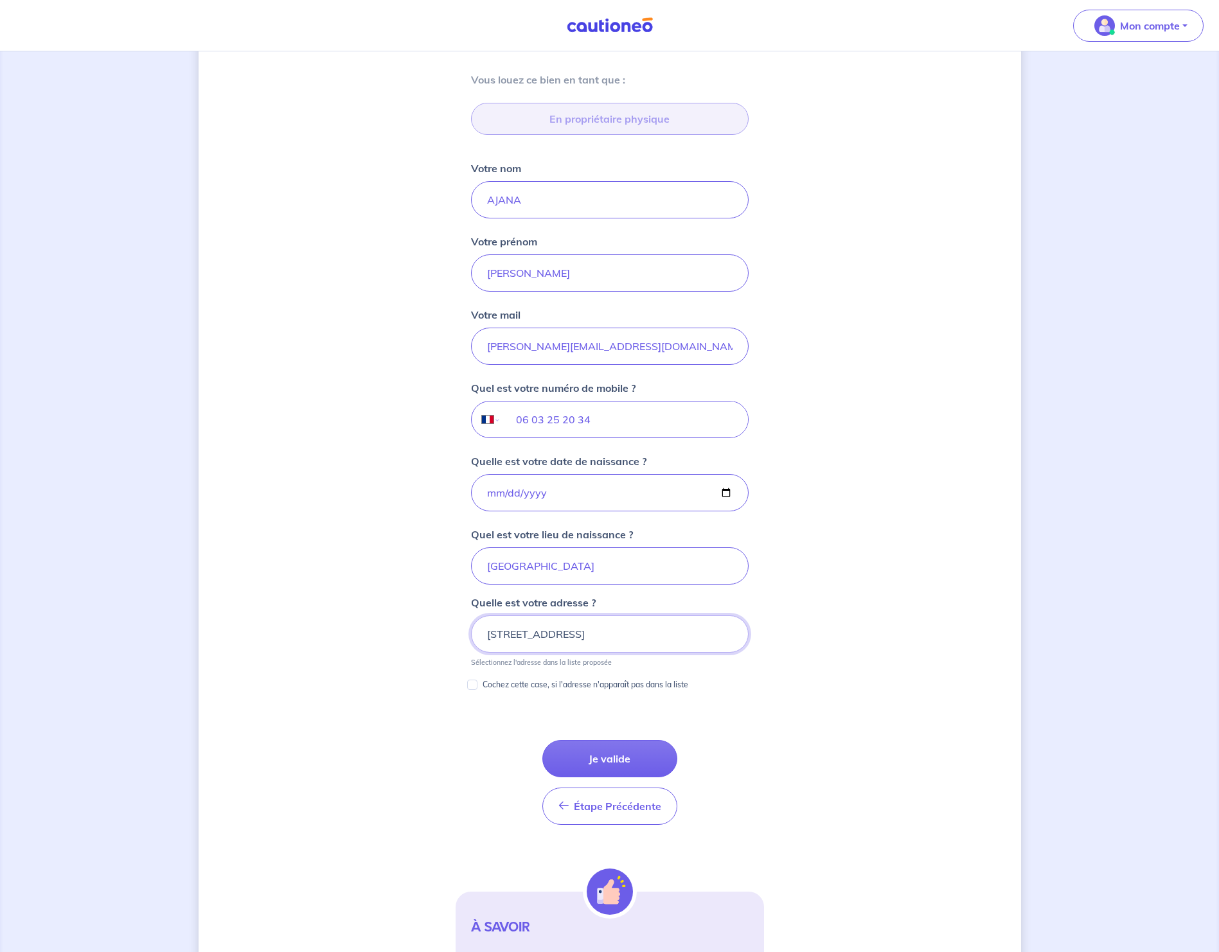
scroll to position [328, 0]
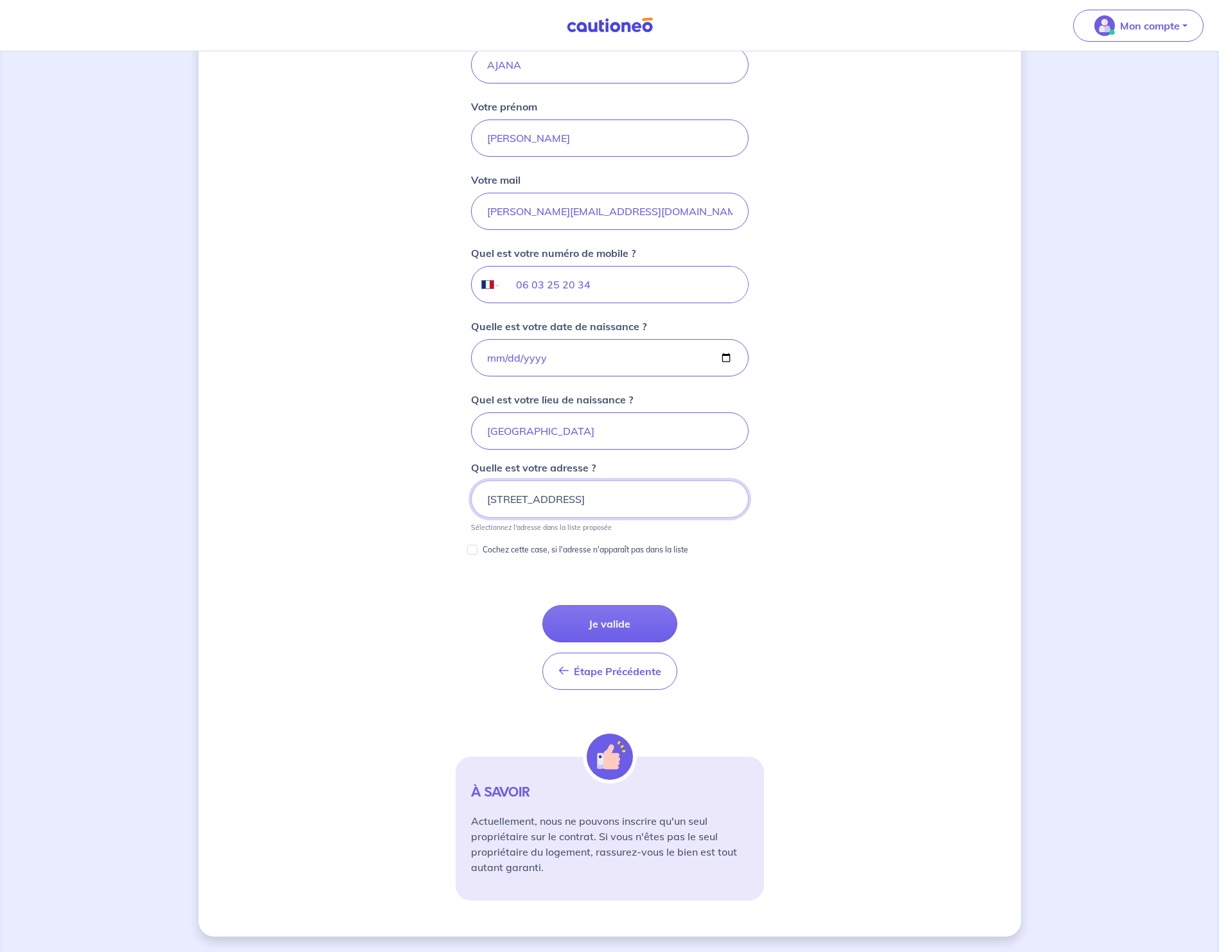
drag, startPoint x: 483, startPoint y: 502, endPoint x: 736, endPoint y: 507, distance: 252.5
click at [744, 509] on input "[STREET_ADDRESS]" at bounding box center [610, 498] width 278 height 37
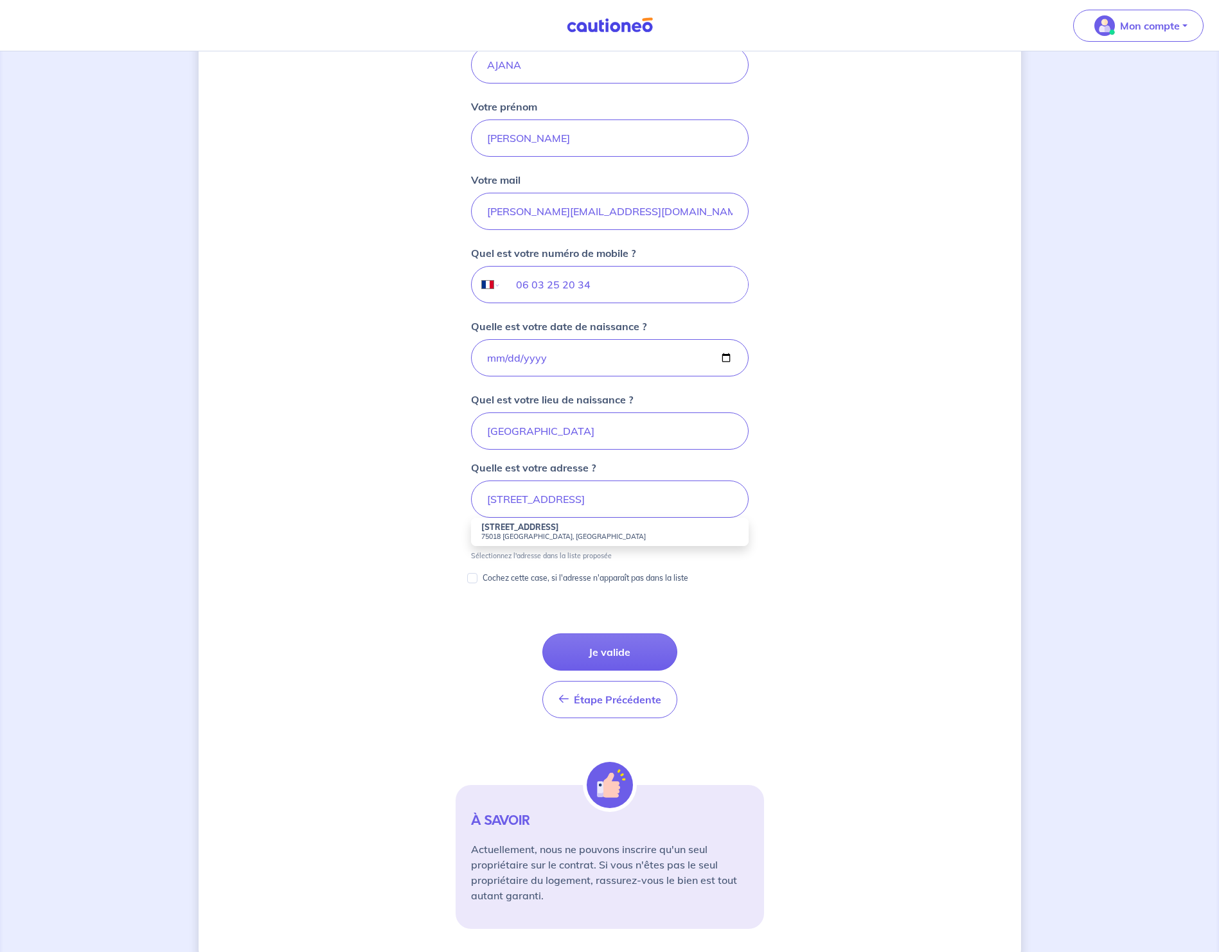
click at [576, 531] on li "[STREET_ADDRESS]" at bounding box center [610, 532] width 278 height 28
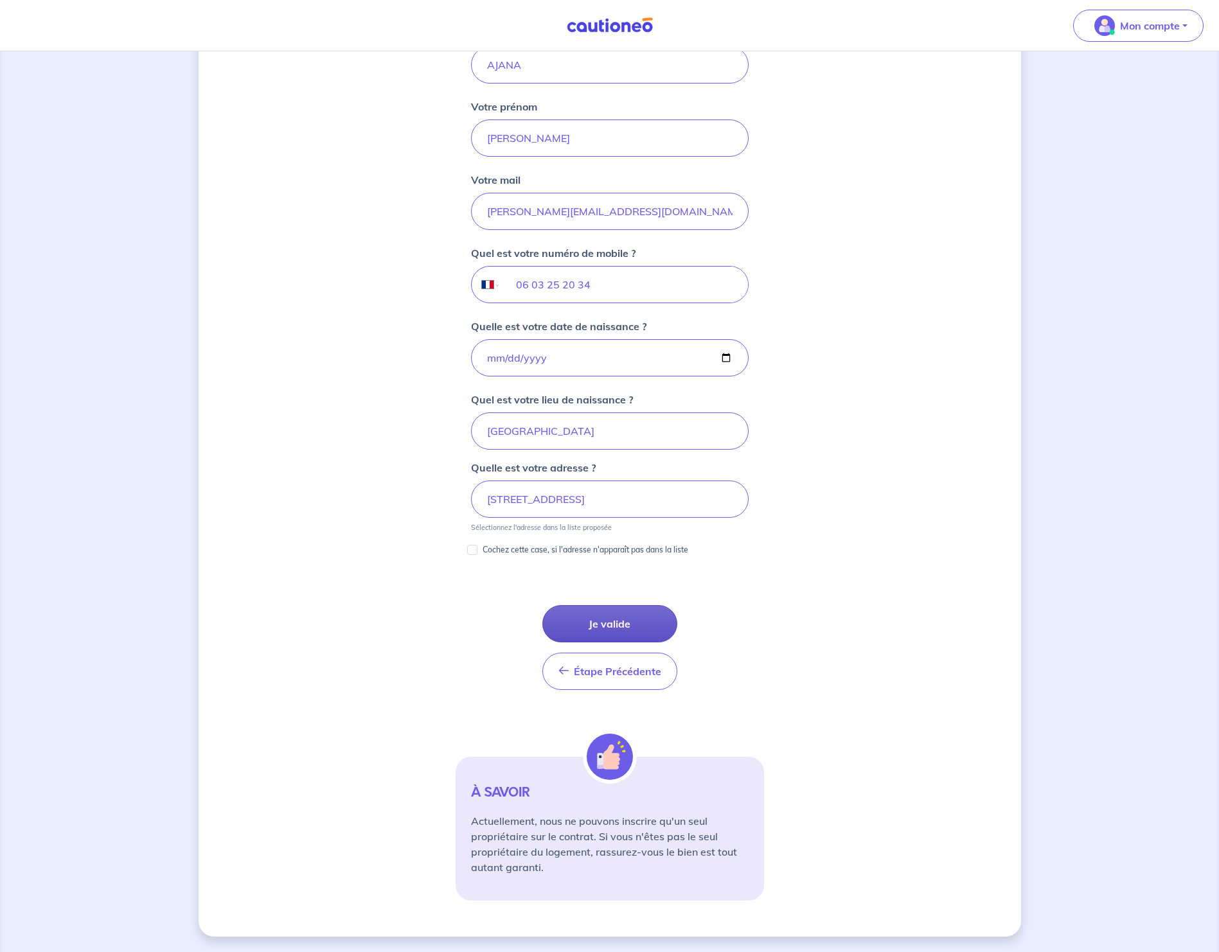
click at [609, 618] on button "Je valide" at bounding box center [609, 623] width 135 height 37
type input "[STREET_ADDRESS]"
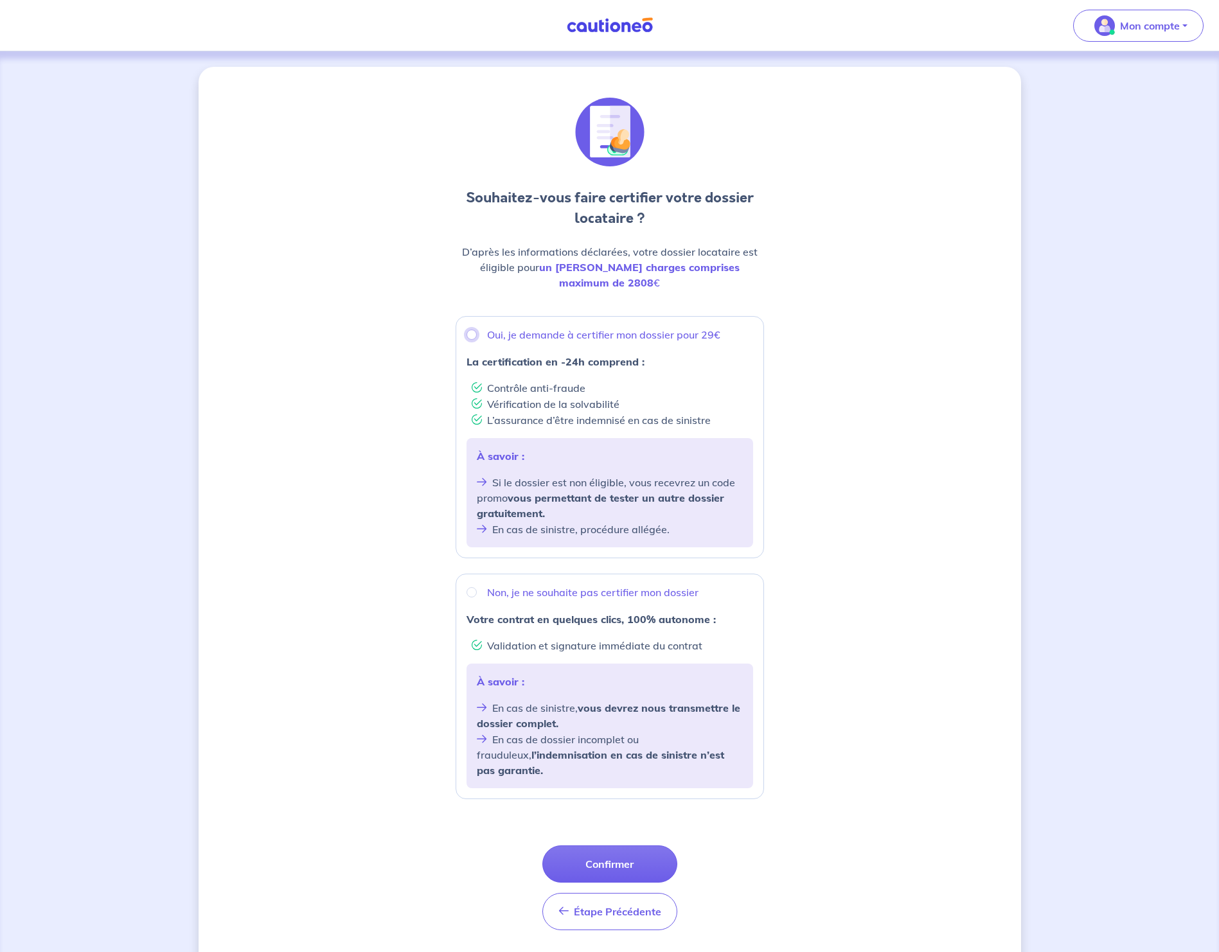
click at [470, 330] on input "Oui, je demande à certifier mon dossier pour 29€" at bounding box center [471, 335] width 10 height 10
radio input "true"
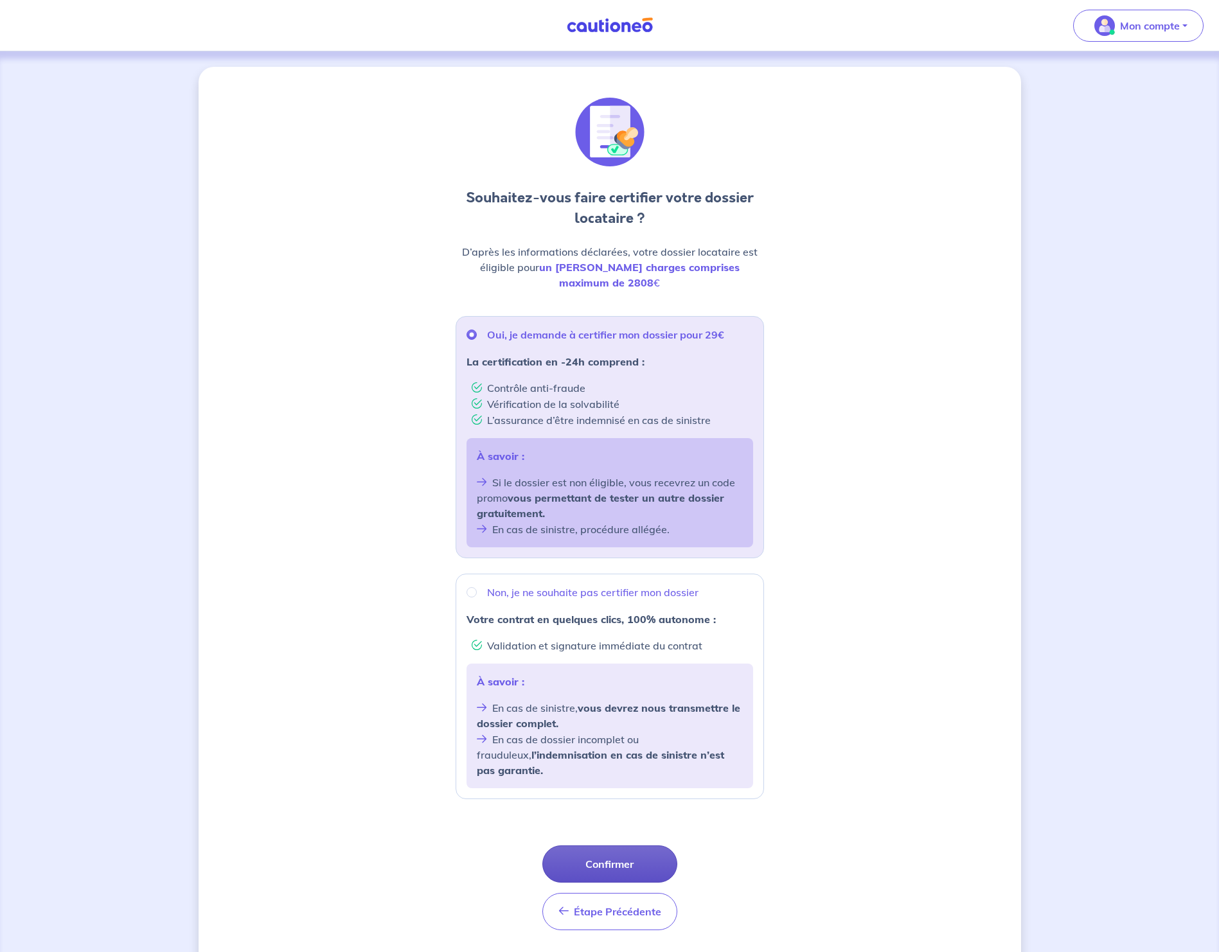
click at [618, 845] on button "Confirmer" at bounding box center [609, 863] width 135 height 37
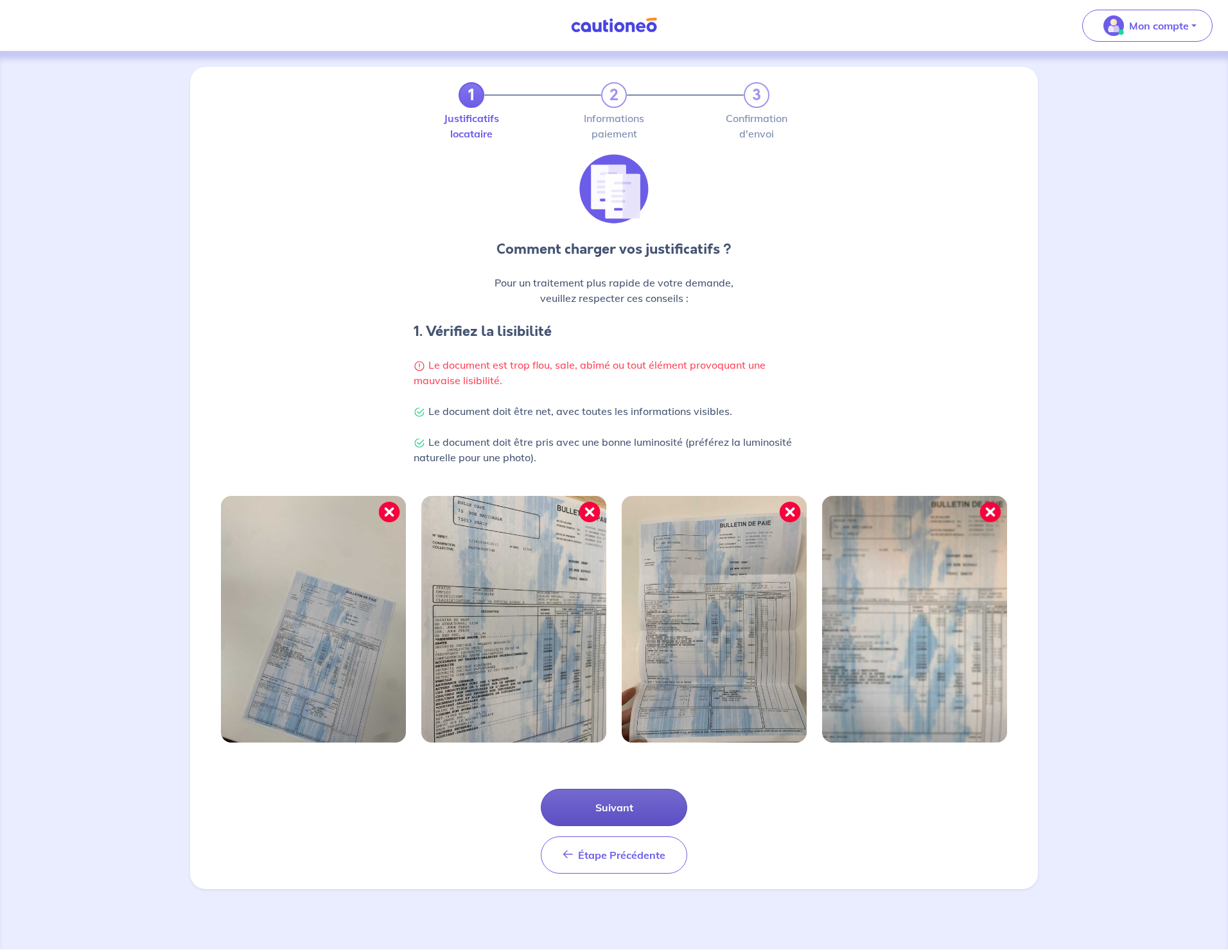
click at [605, 806] on button "Suivant" at bounding box center [614, 807] width 146 height 37
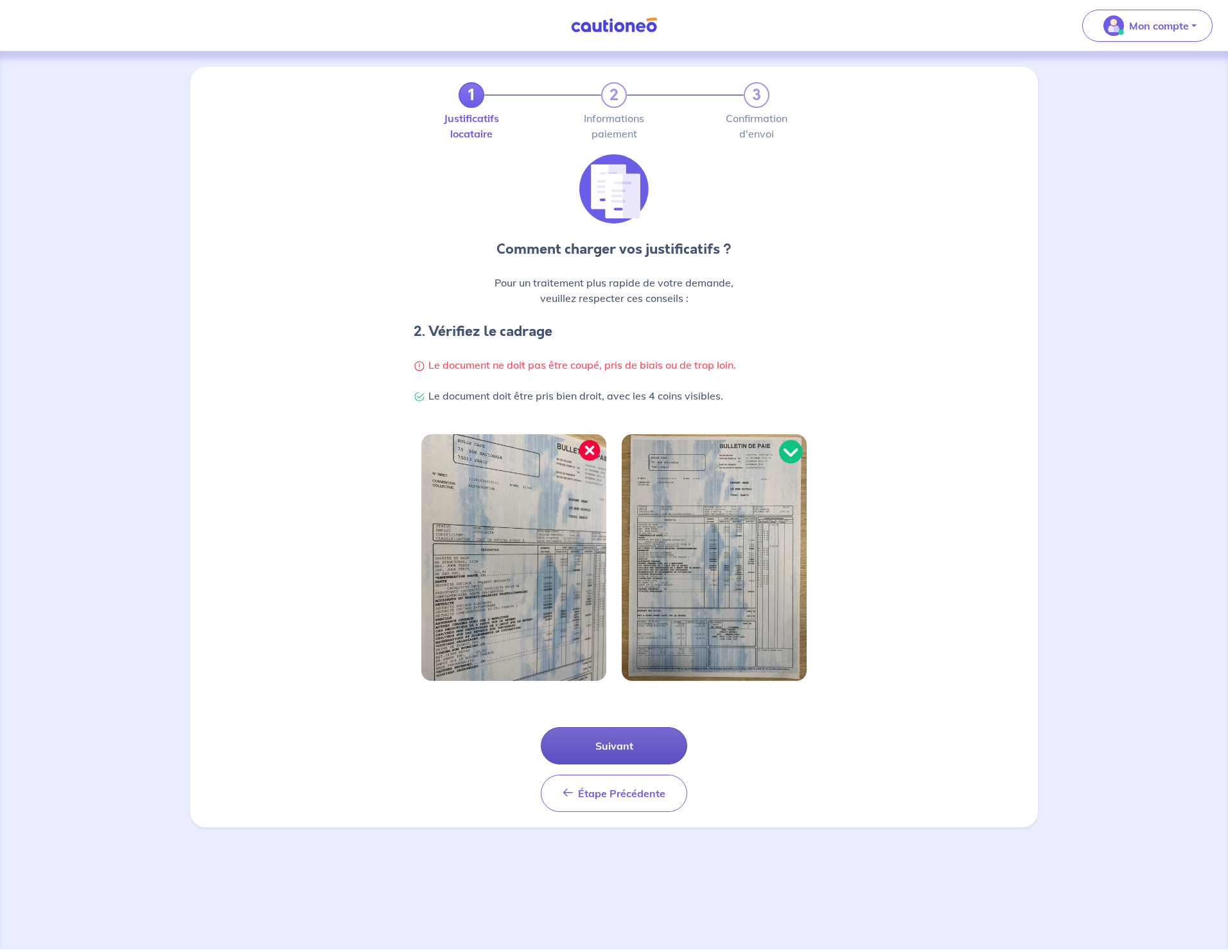
click at [616, 752] on button "Suivant" at bounding box center [614, 745] width 146 height 37
